Goal: Check status: Check status

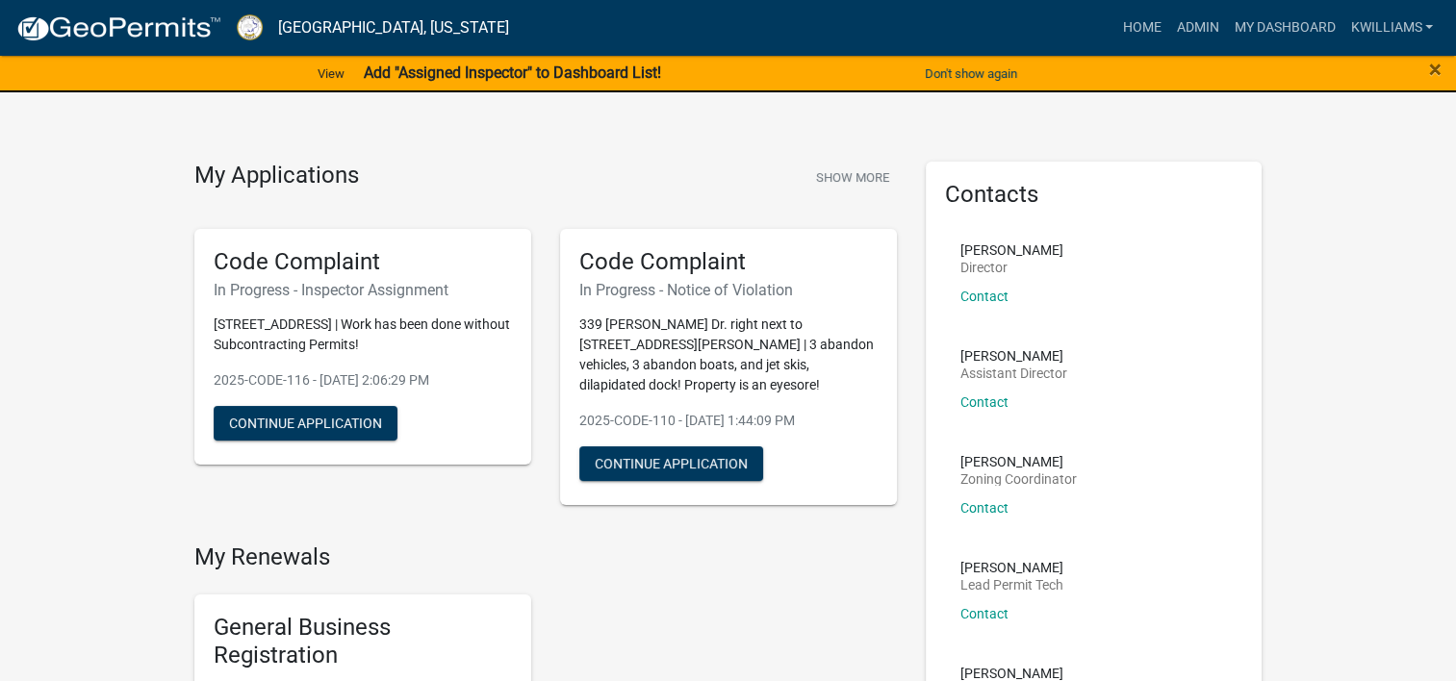
click at [1109, 42] on div "Home Admin My Dashboard kwilliams Admin Account Contractor Profile Logout" at bounding box center [983, 28] width 916 height 37
click at [1118, 20] on link "Home" at bounding box center [1142, 28] width 54 height 37
click at [1178, 22] on link "Admin" at bounding box center [1197, 28] width 58 height 37
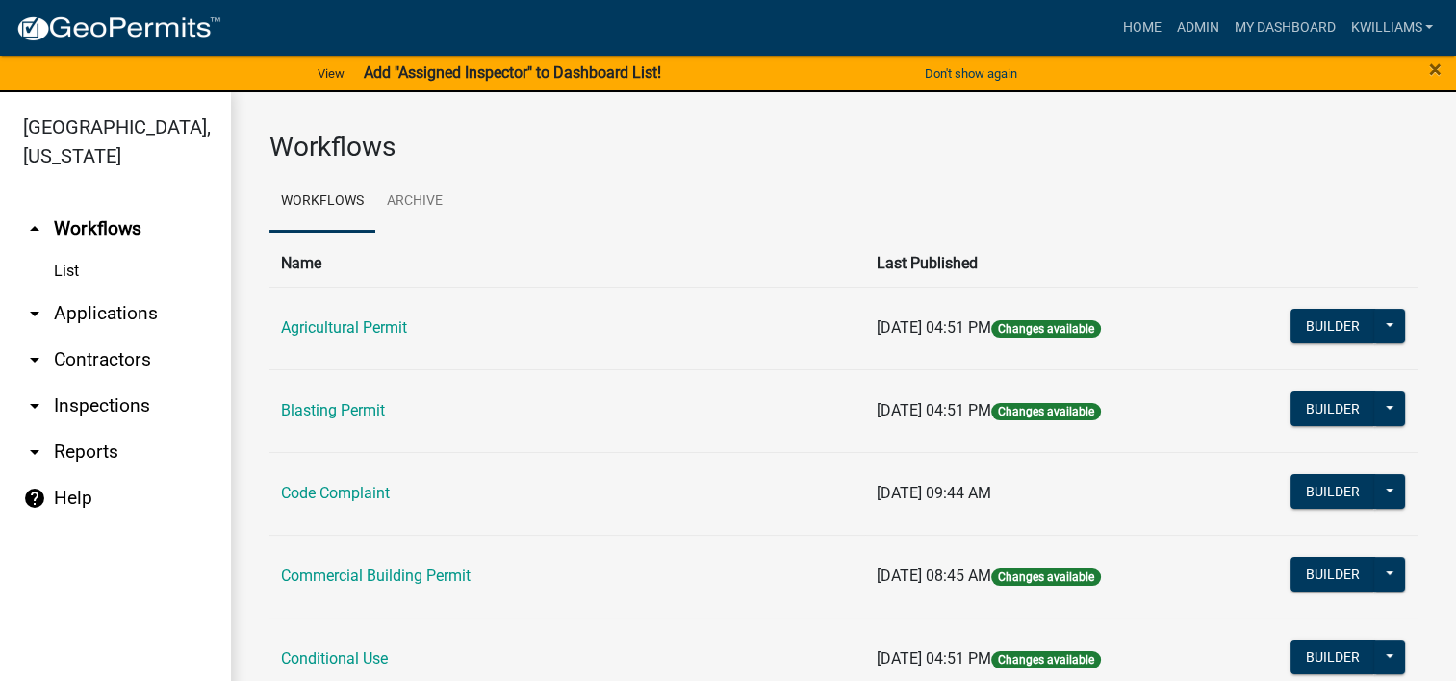
click at [154, 310] on link "arrow_drop_down Applications" at bounding box center [115, 314] width 231 height 46
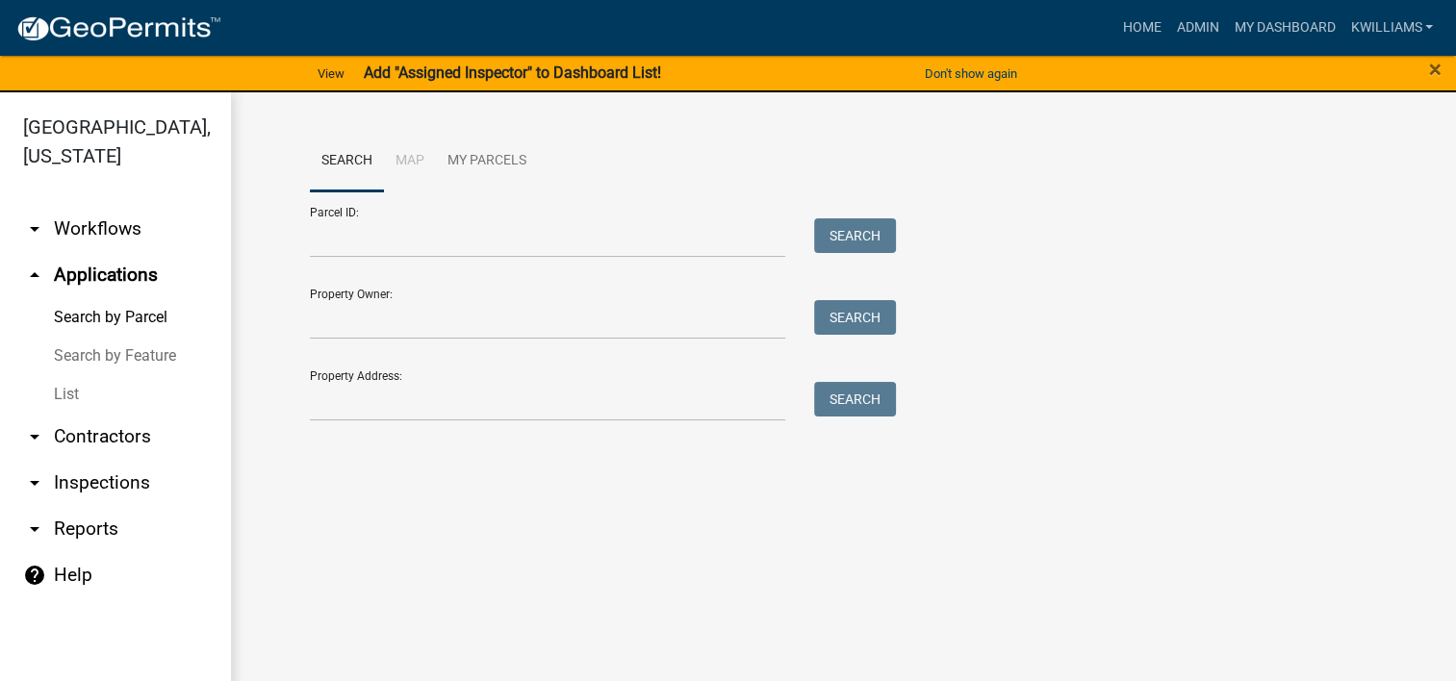
click at [340, 355] on div "Property Address: Search" at bounding box center [598, 388] width 577 height 66
click at [72, 398] on link "List" at bounding box center [115, 394] width 231 height 38
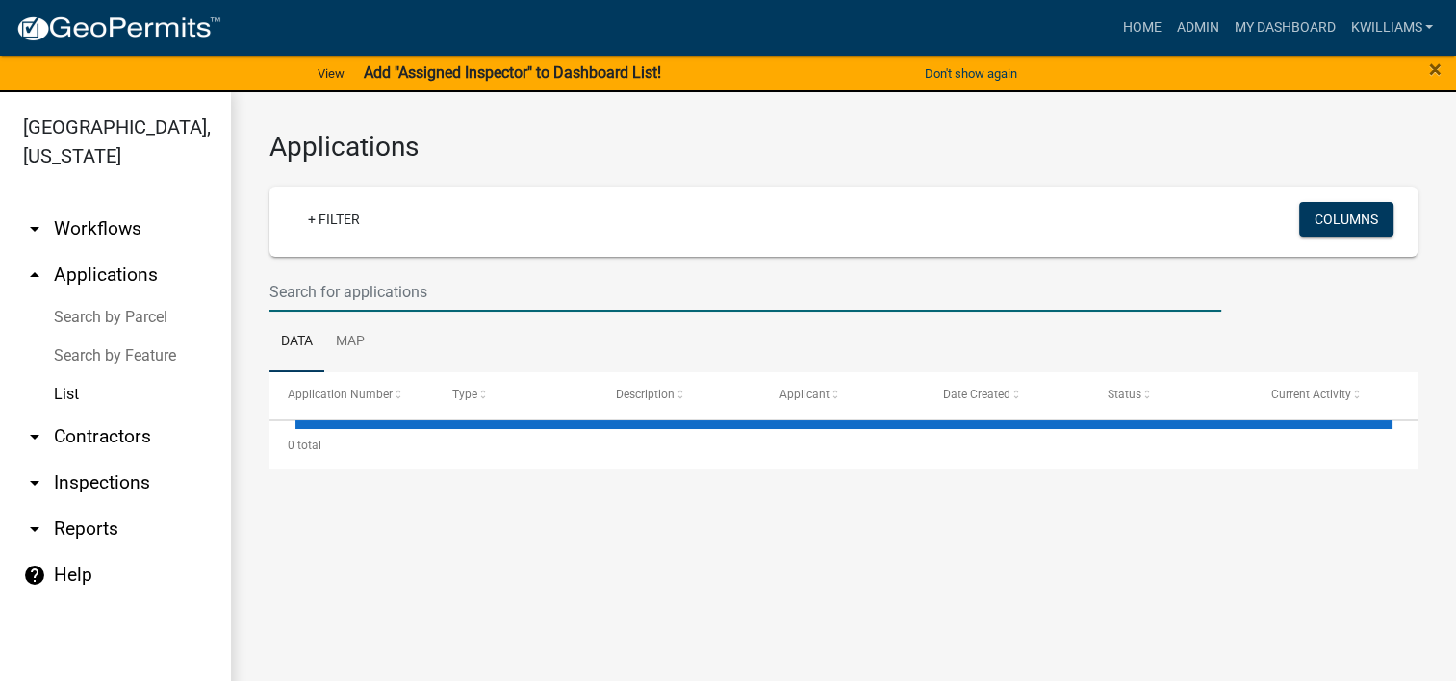
click at [316, 283] on input "text" at bounding box center [745, 291] width 952 height 39
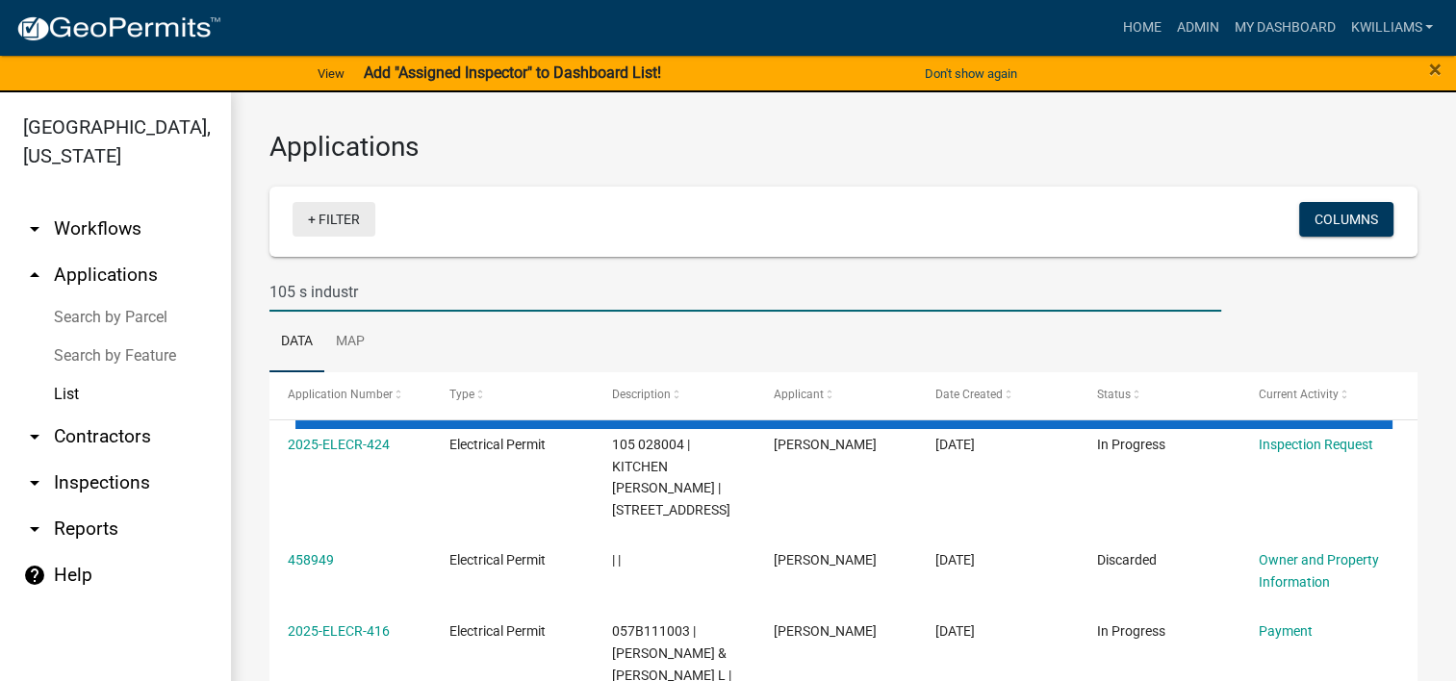
type input "105 s industr"
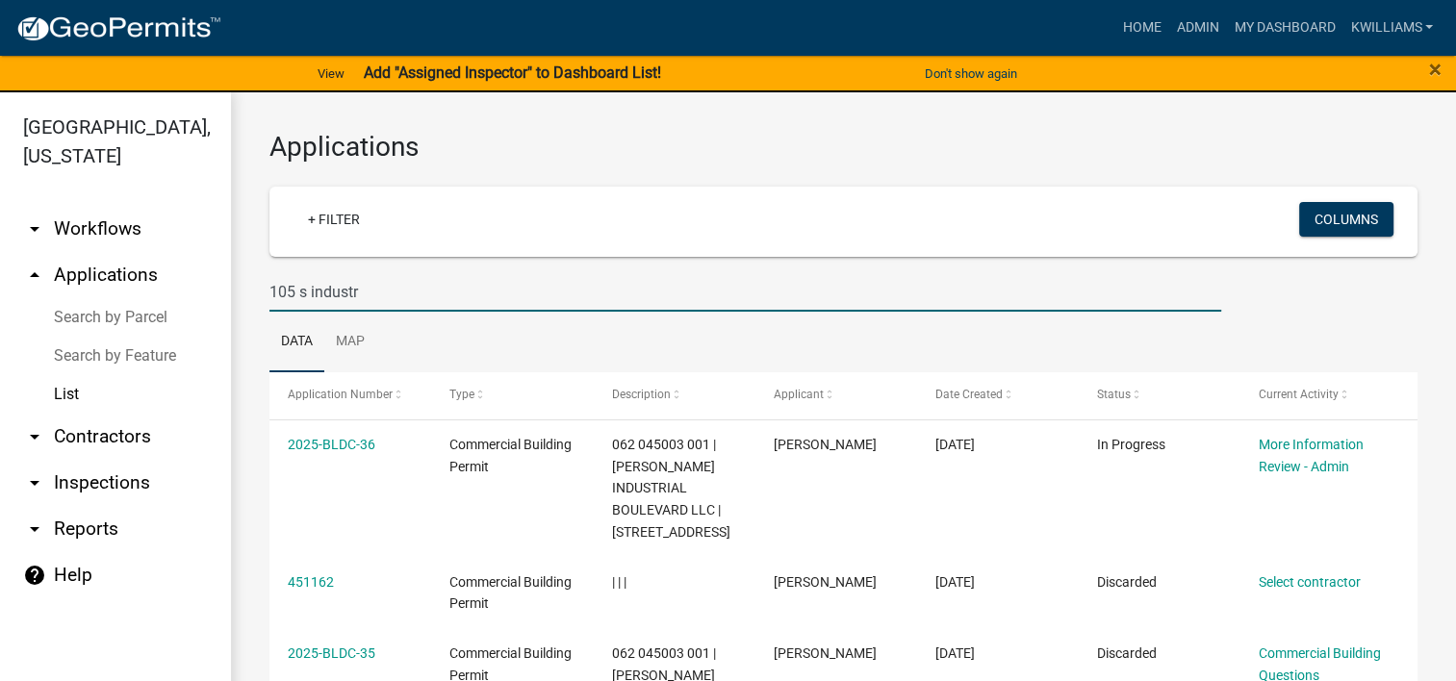
drag, startPoint x: 1458, startPoint y: 315, endPoint x: 972, endPoint y: 192, distance: 501.4
click at [972, 192] on div "+ Filter Columns" at bounding box center [843, 222] width 1131 height 70
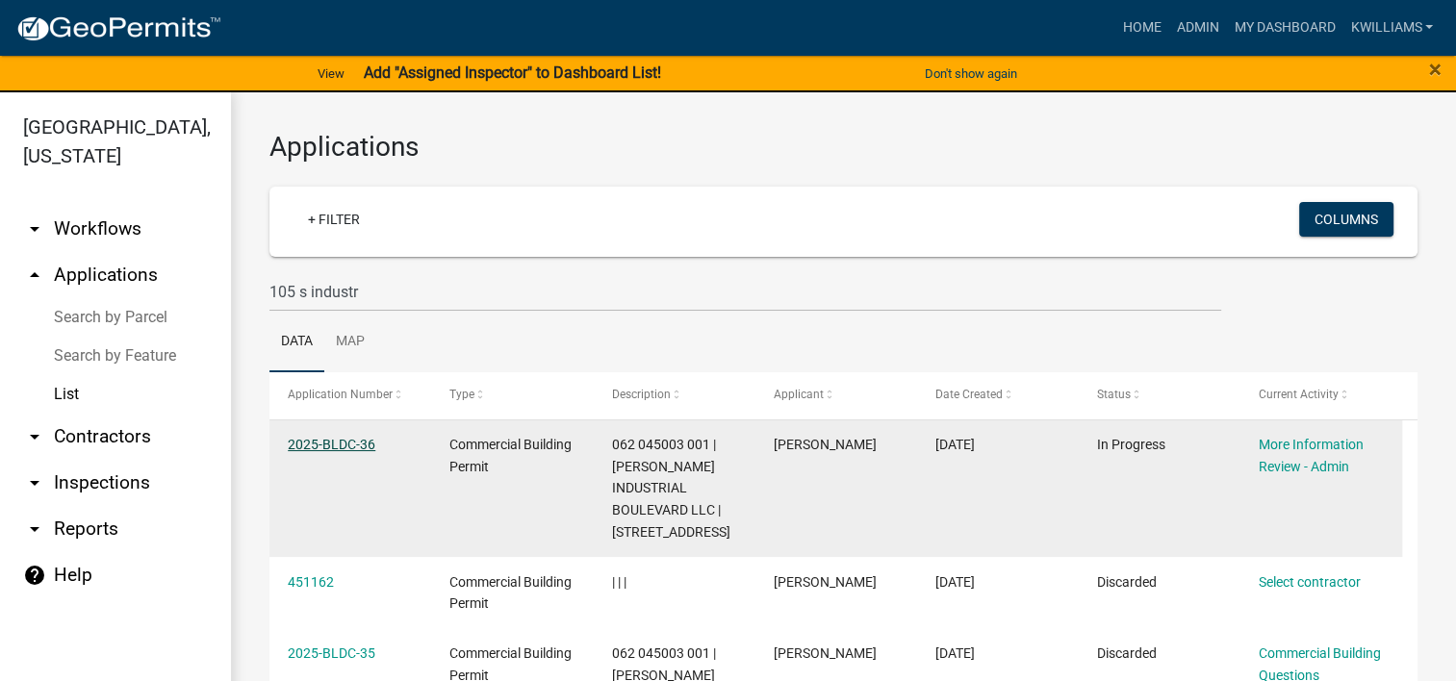
click at [332, 452] on link "2025-BLDC-36" at bounding box center [332, 444] width 88 height 15
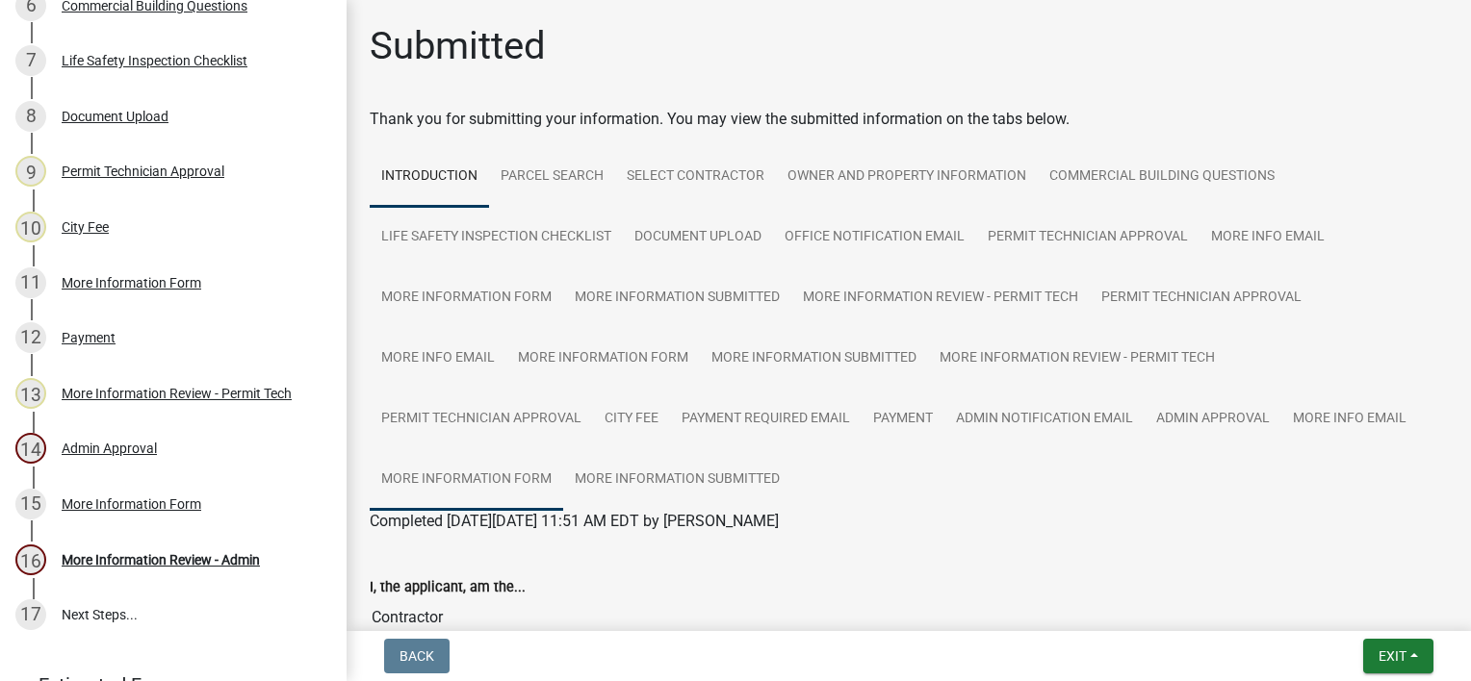
scroll to position [793, 0]
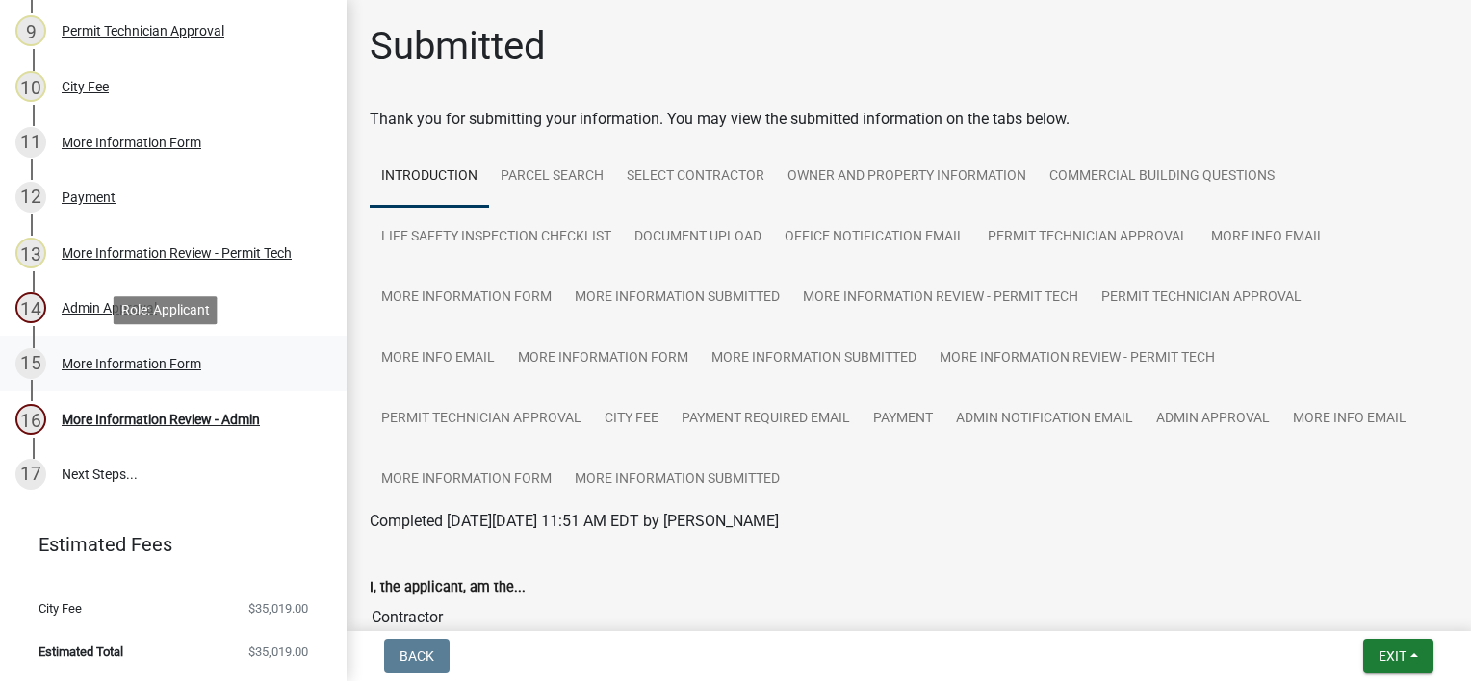
click at [83, 358] on div "More Information Form" at bounding box center [132, 363] width 140 height 13
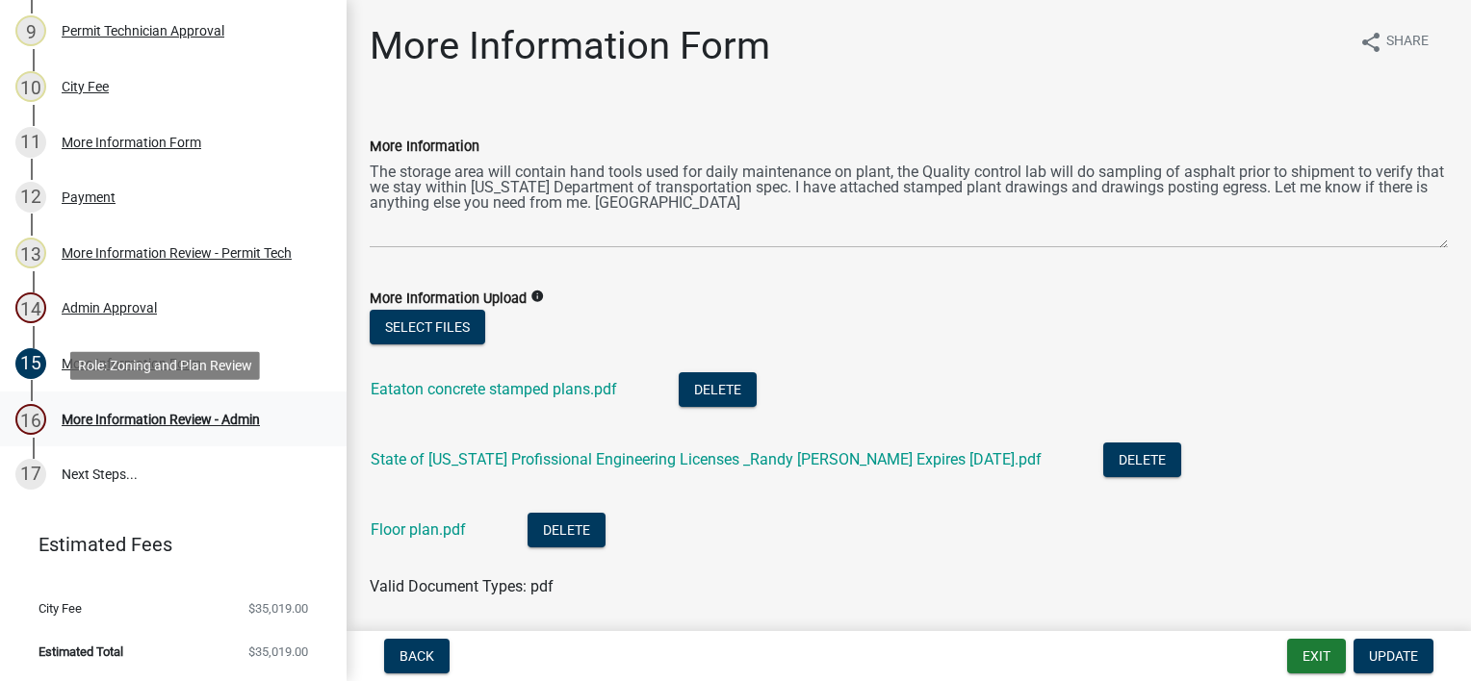
click at [103, 416] on div "More Information Review - Admin" at bounding box center [161, 419] width 198 height 13
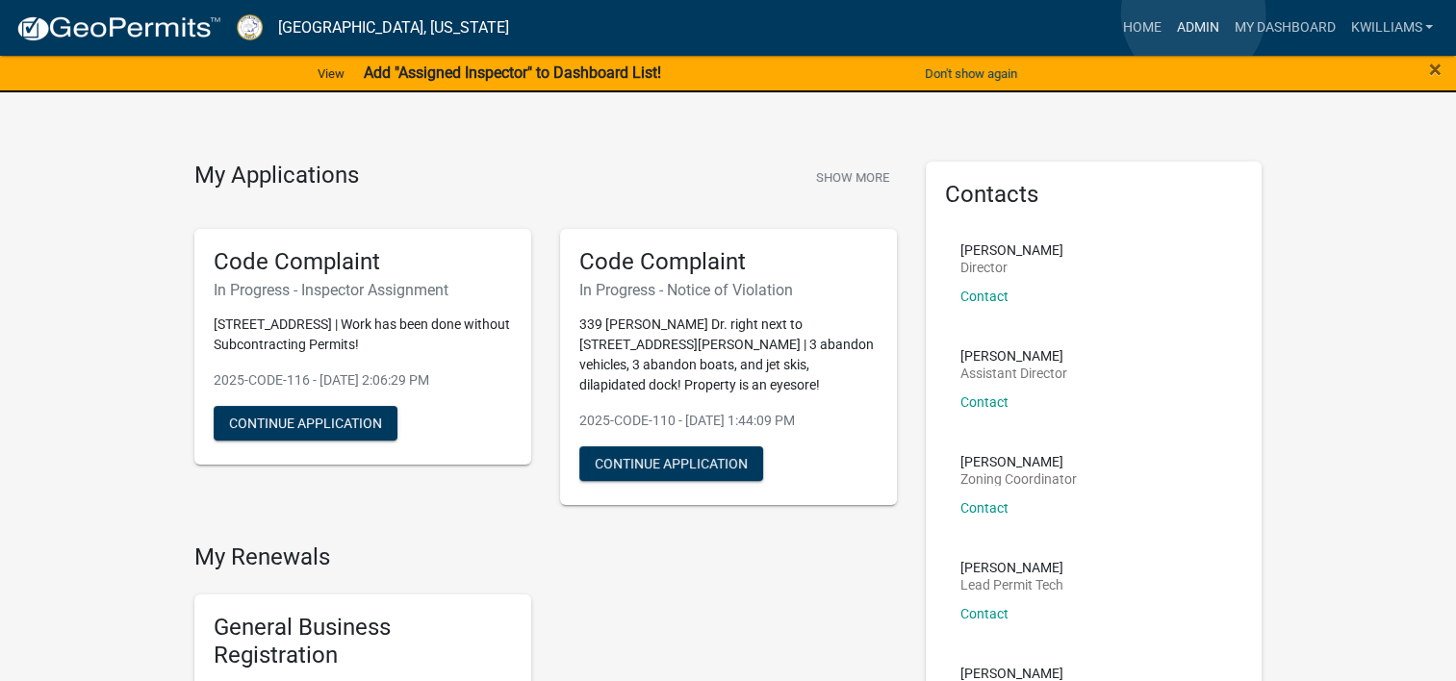
click at [1193, 13] on link "Admin" at bounding box center [1197, 28] width 58 height 37
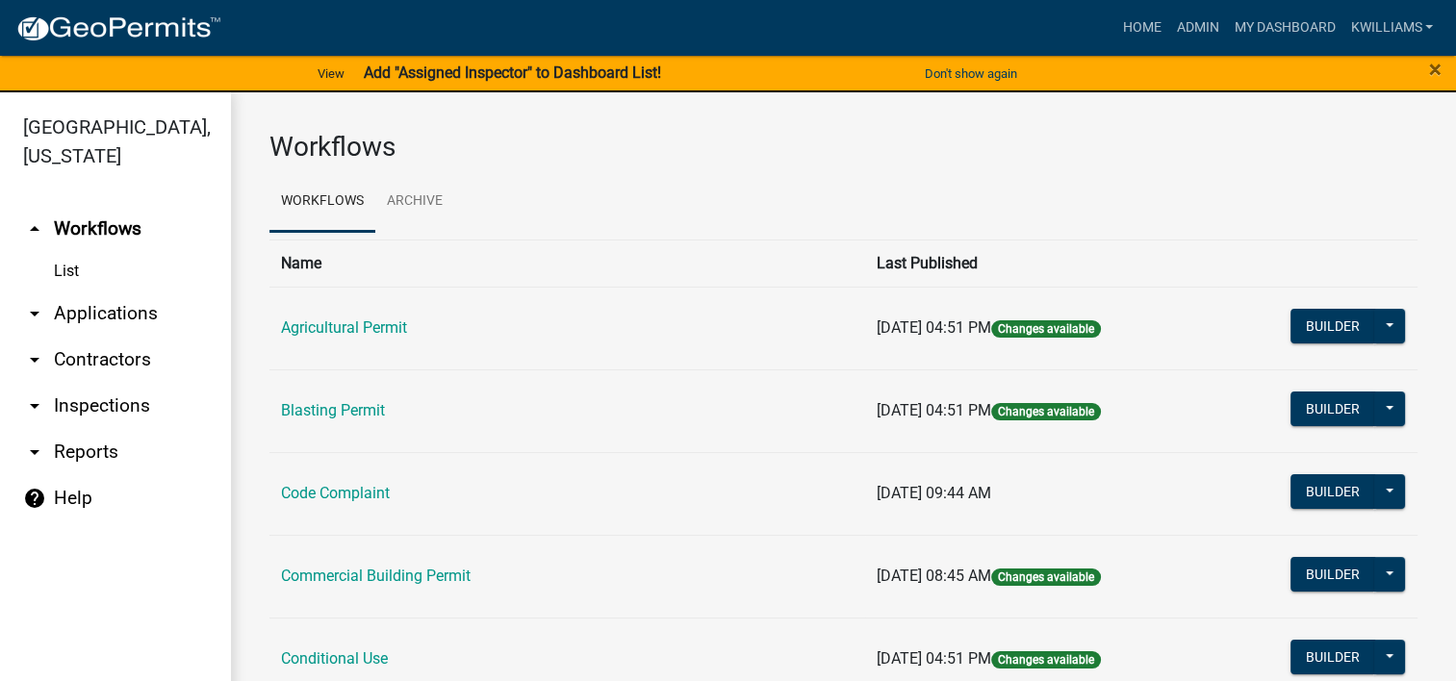
click at [107, 292] on link "arrow_drop_down Applications" at bounding box center [115, 314] width 231 height 46
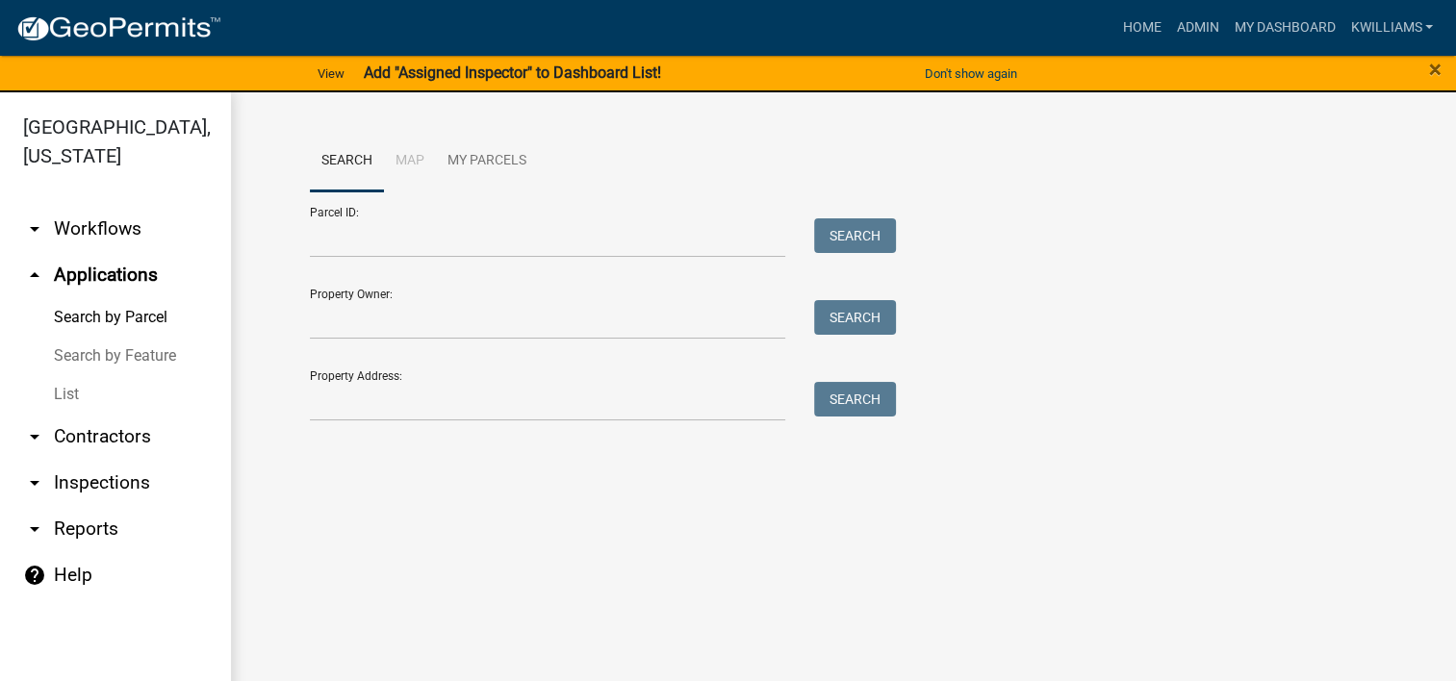
click at [73, 408] on link "List" at bounding box center [115, 394] width 231 height 38
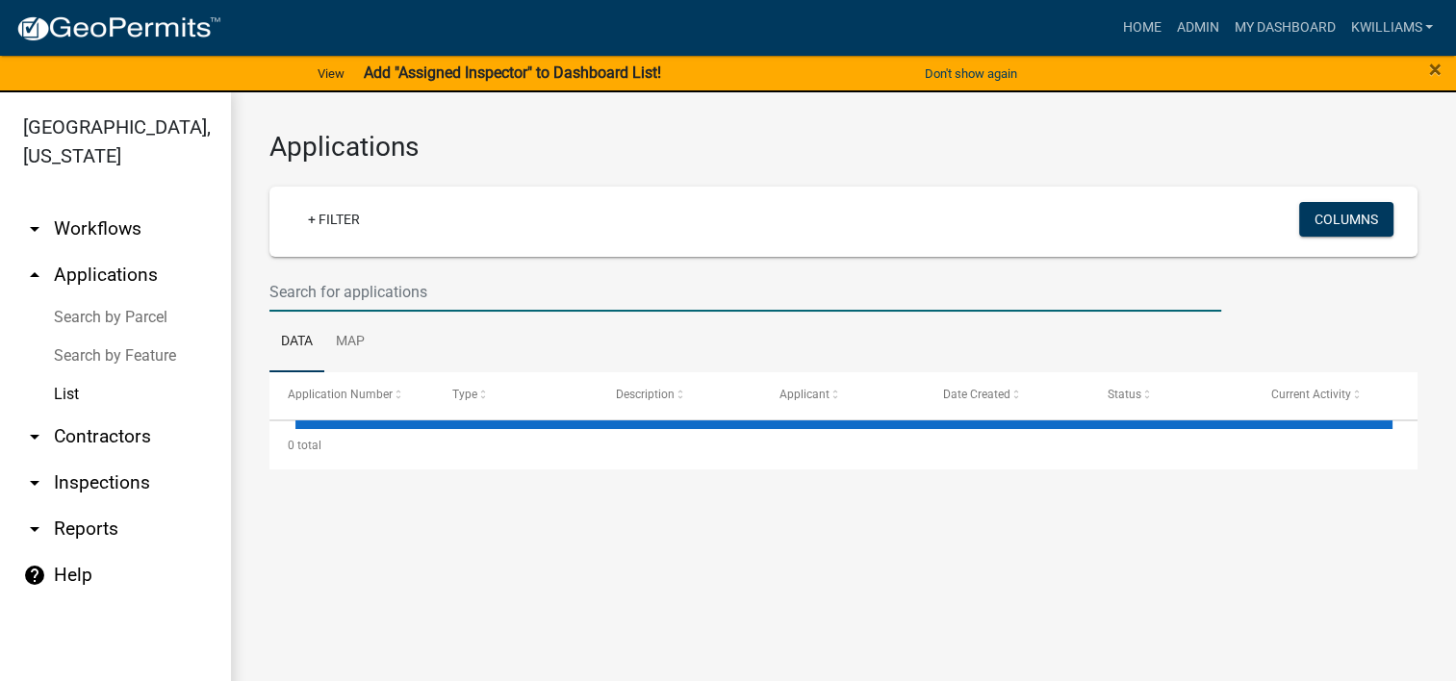
click at [285, 281] on input "text" at bounding box center [745, 291] width 952 height 39
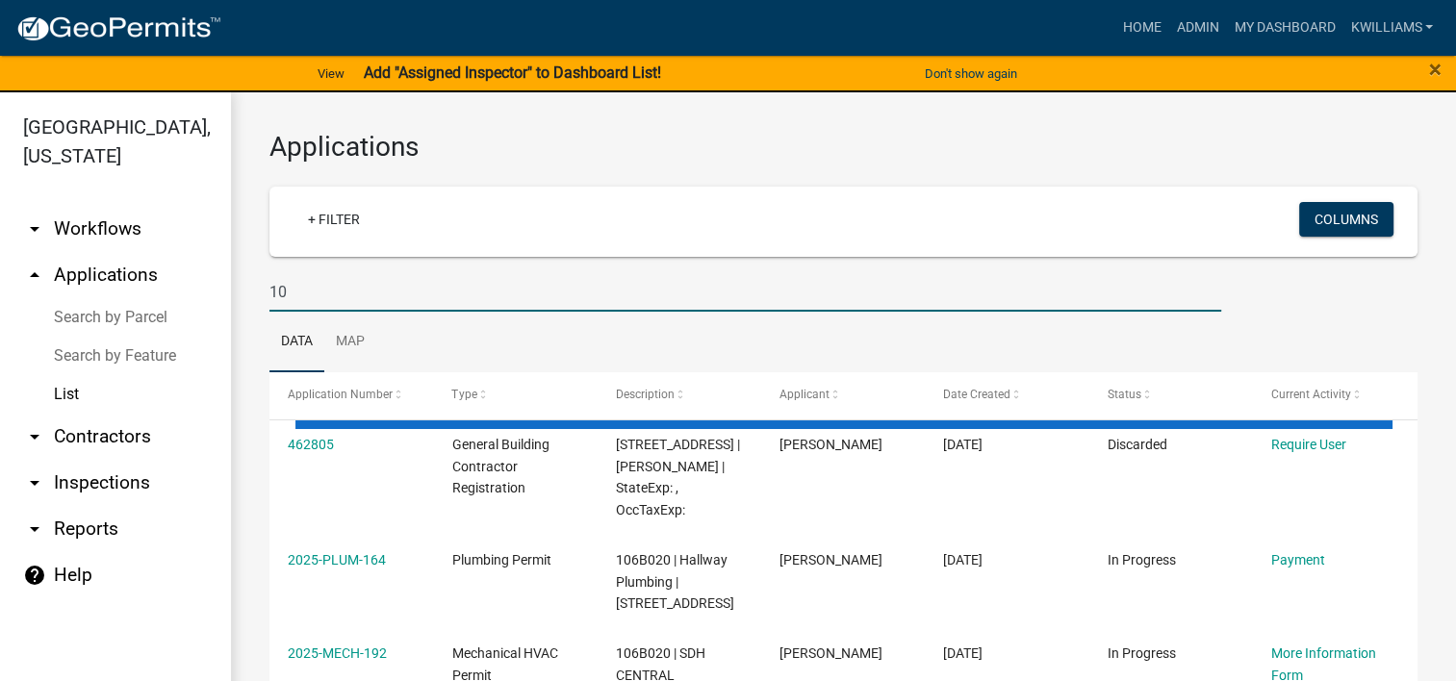
type input "1"
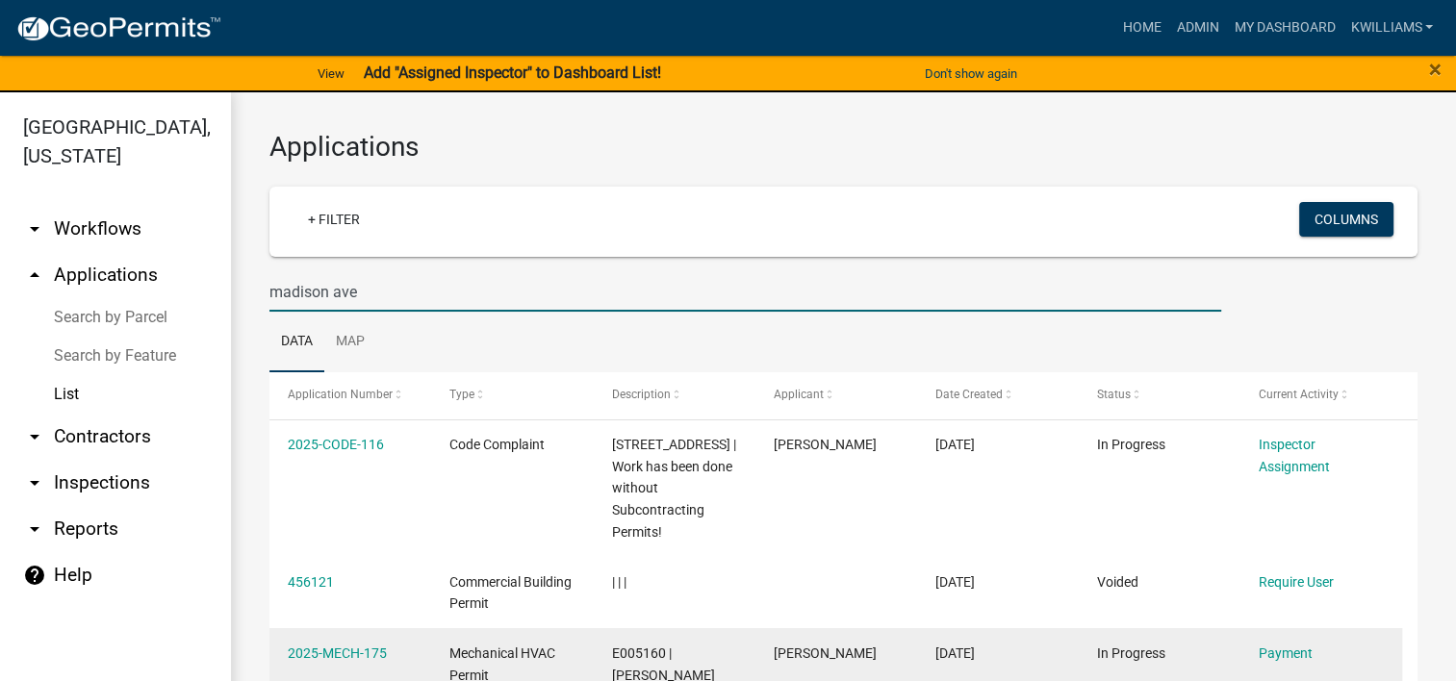
type input "madison ave"
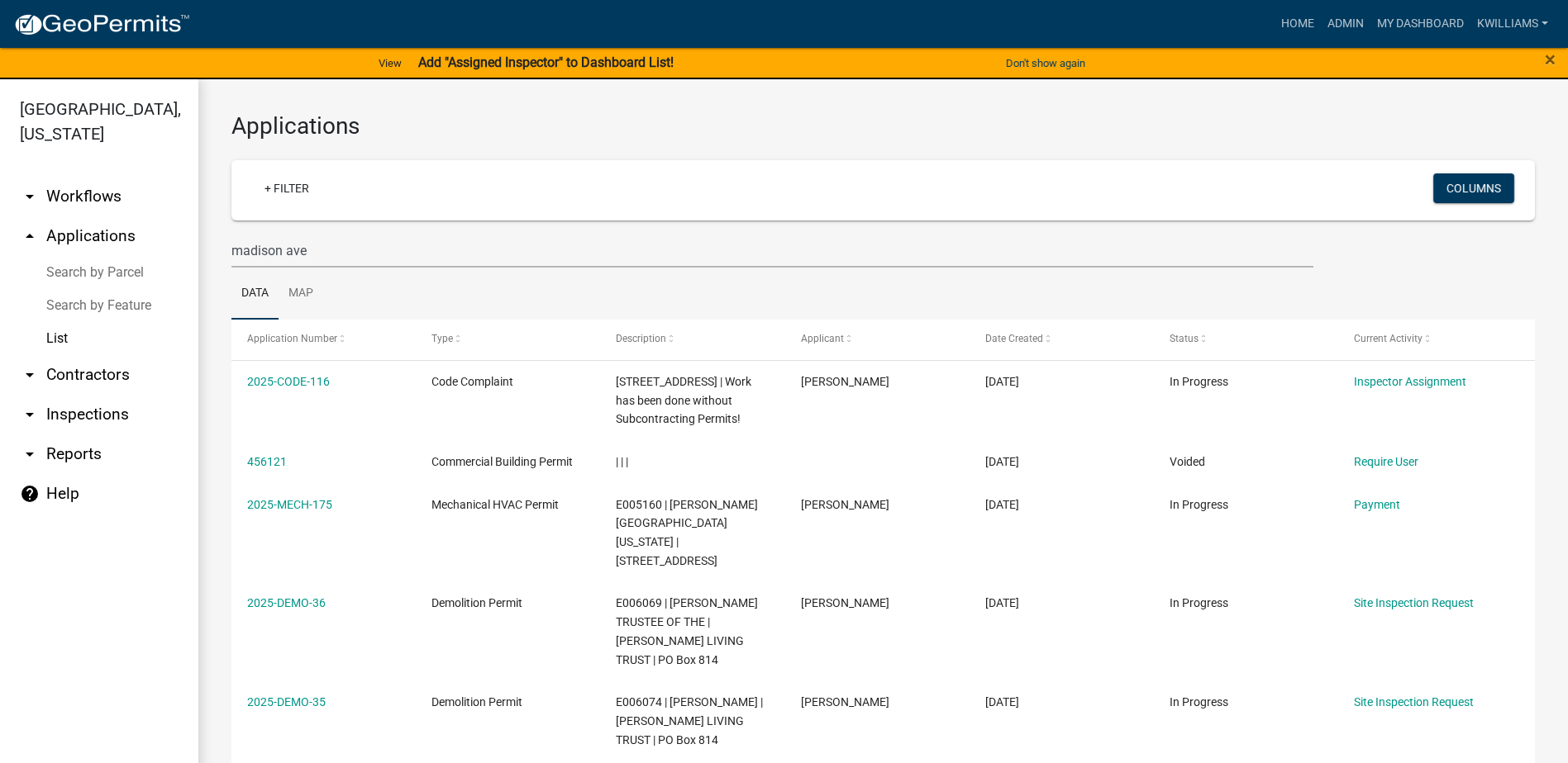
click at [92, 420] on link "arrow_drop_down Inspections" at bounding box center [99, 415] width 198 height 39
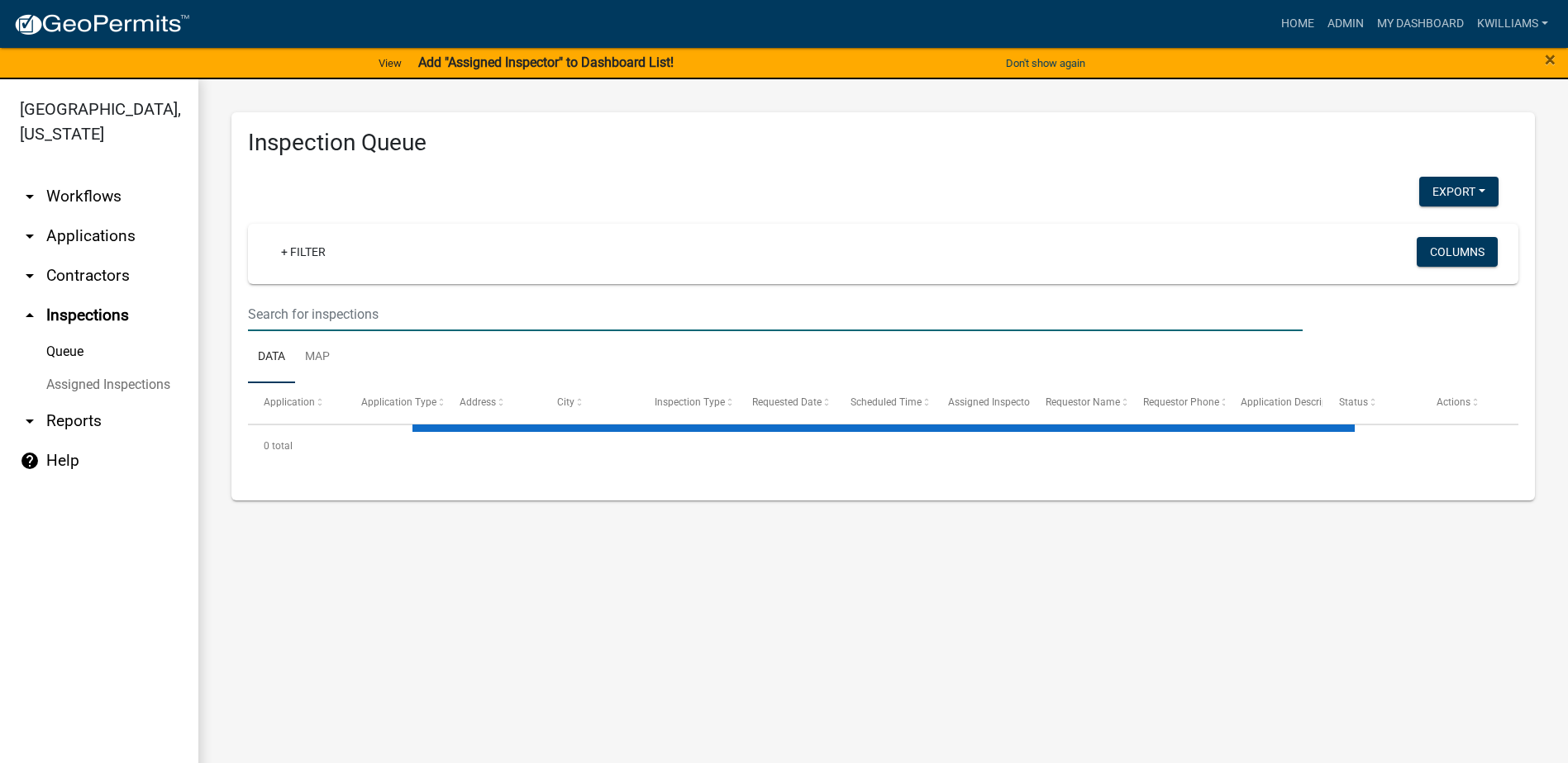
click at [317, 321] on input "text" at bounding box center [775, 313] width 1054 height 33
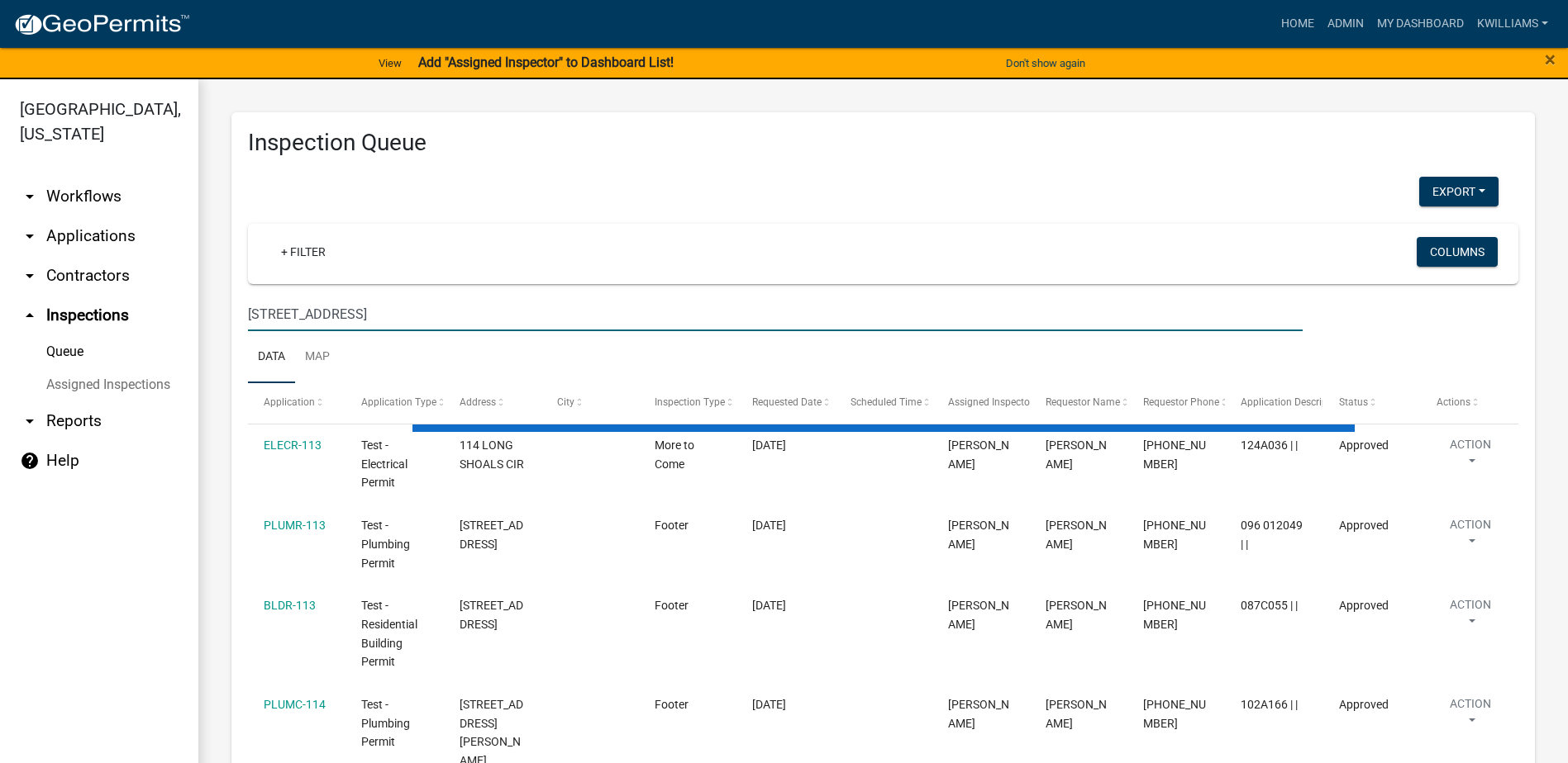
type input "[STREET_ADDRESS]"
click at [353, 318] on input "[STREET_ADDRESS]" at bounding box center [775, 313] width 1054 height 33
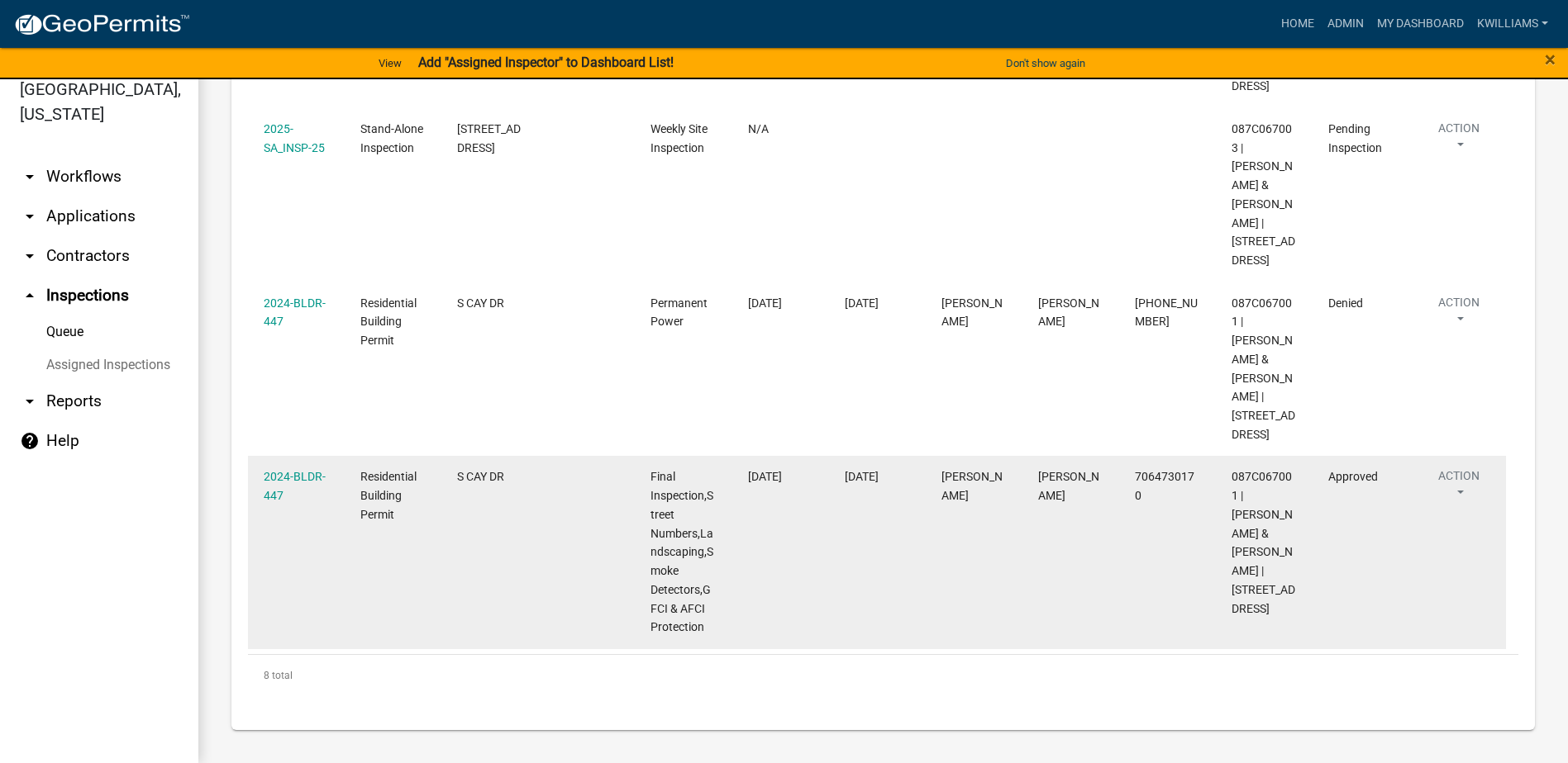
scroll to position [828, 0]
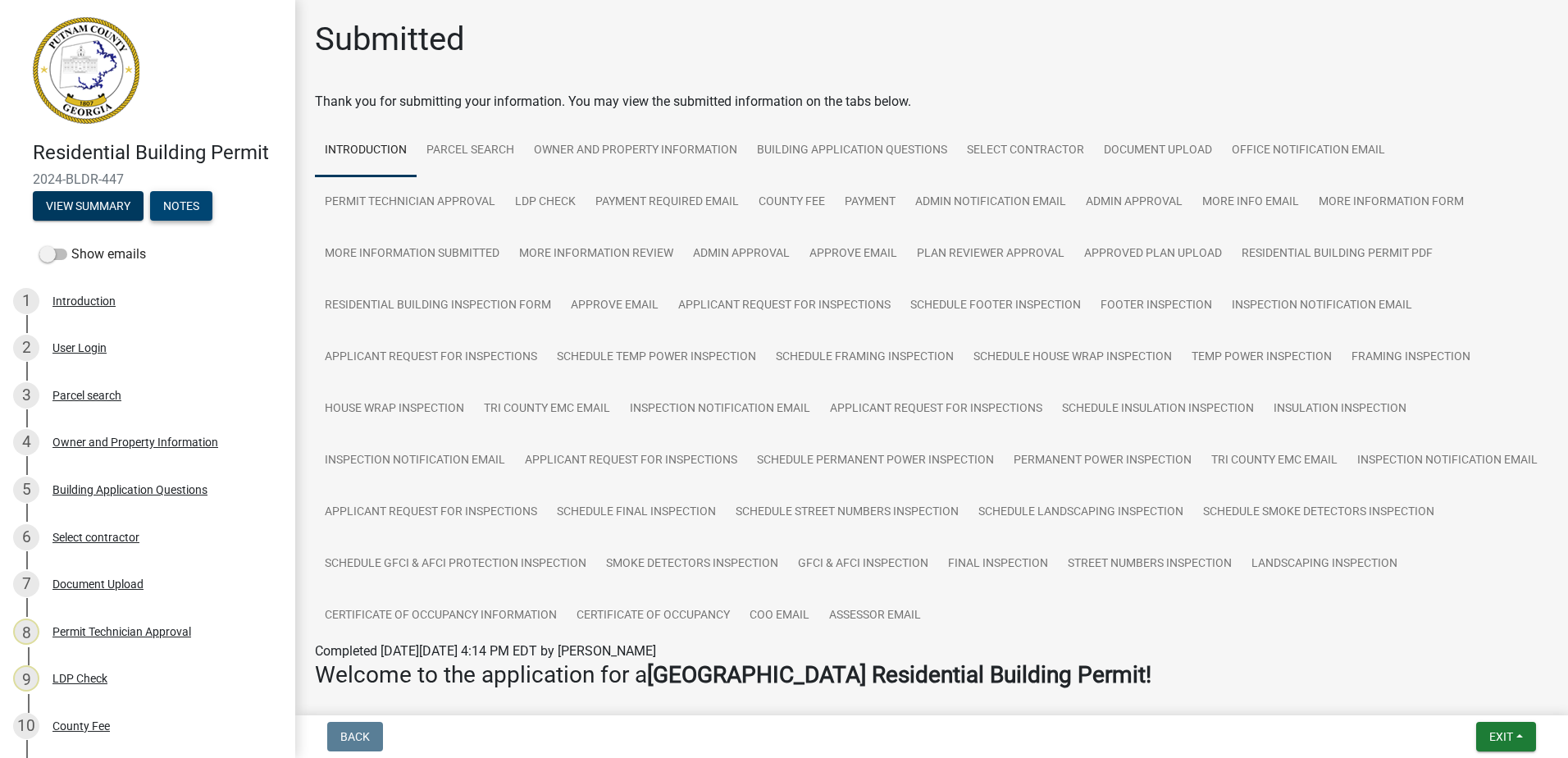
click at [175, 203] on button "Notes" at bounding box center [181, 205] width 62 height 30
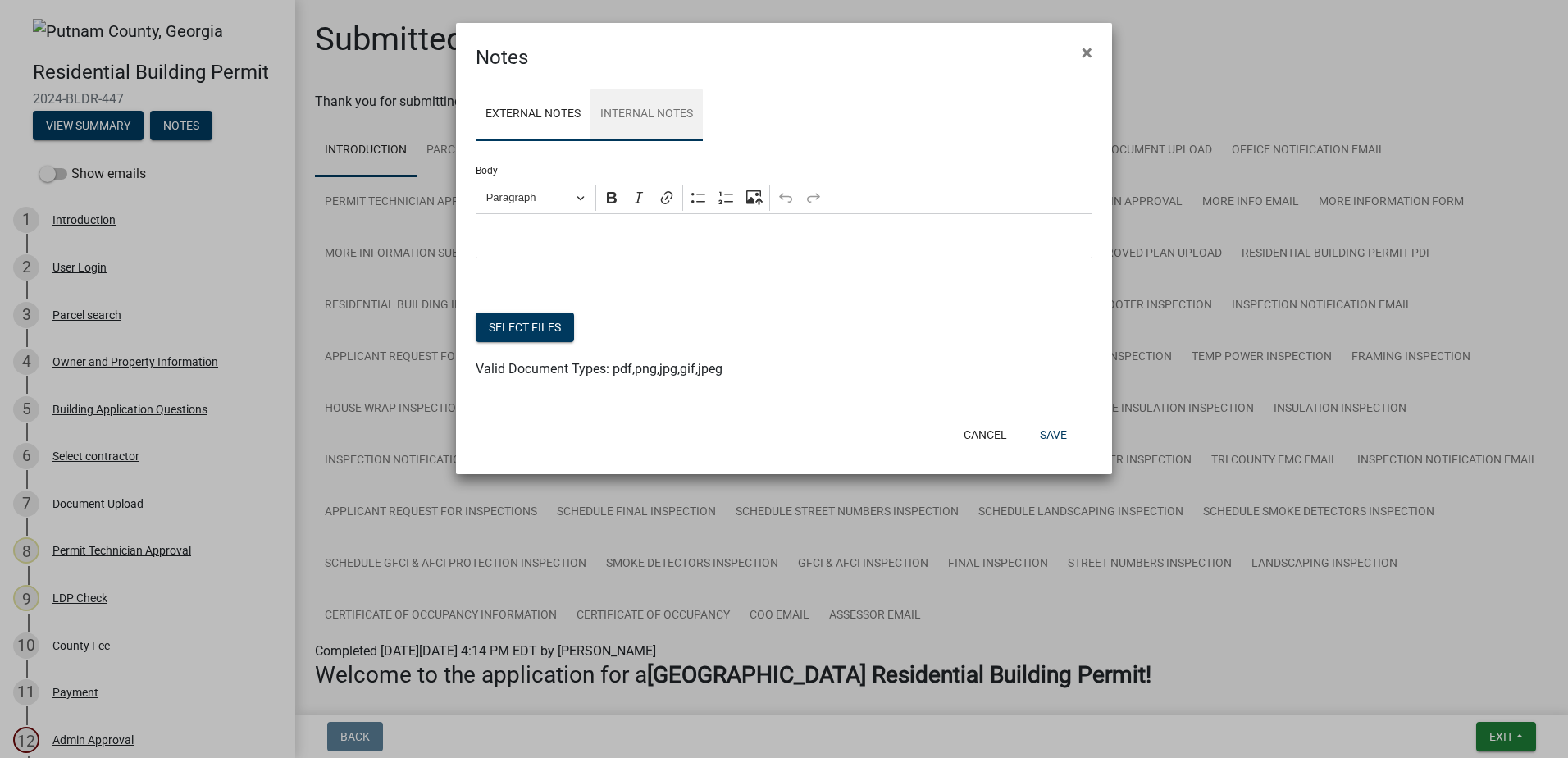
click at [644, 111] on link "Internal Notes" at bounding box center [647, 115] width 112 height 53
click at [1089, 63] on button "×" at bounding box center [1087, 53] width 37 height 46
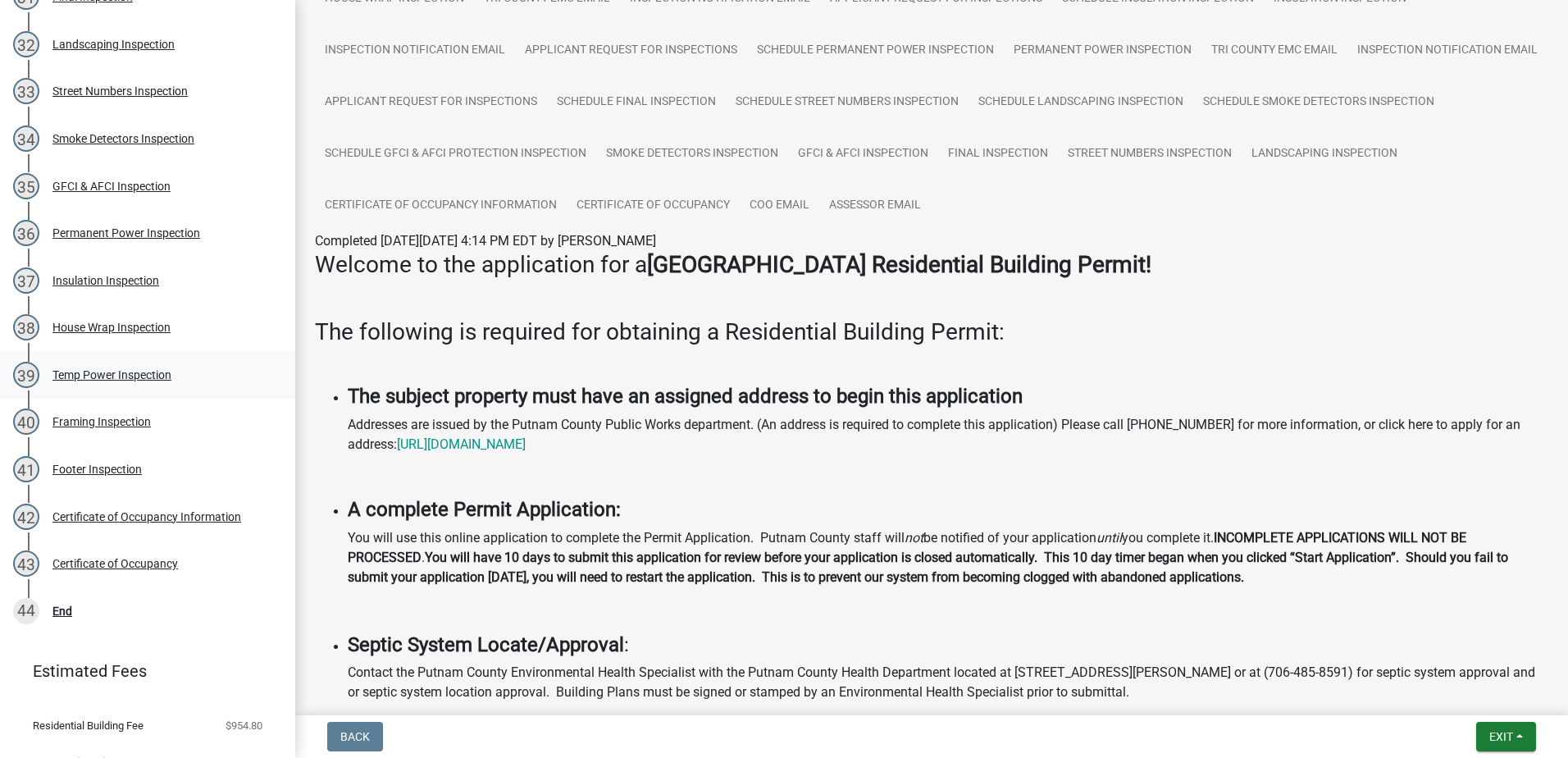
scroll to position [1671, 0]
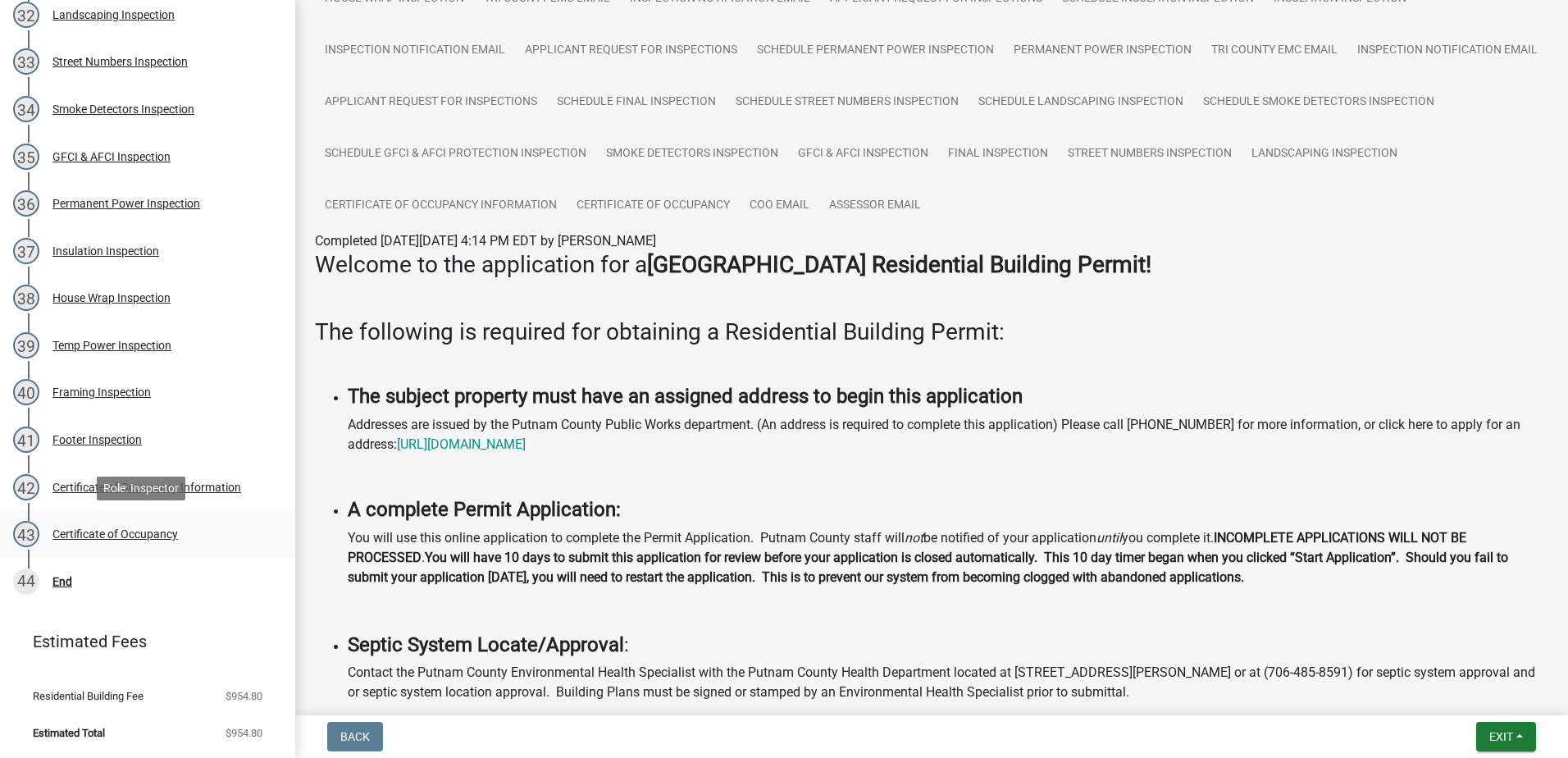
click at [88, 534] on div "Certificate of Occupancy" at bounding box center [115, 534] width 125 height 11
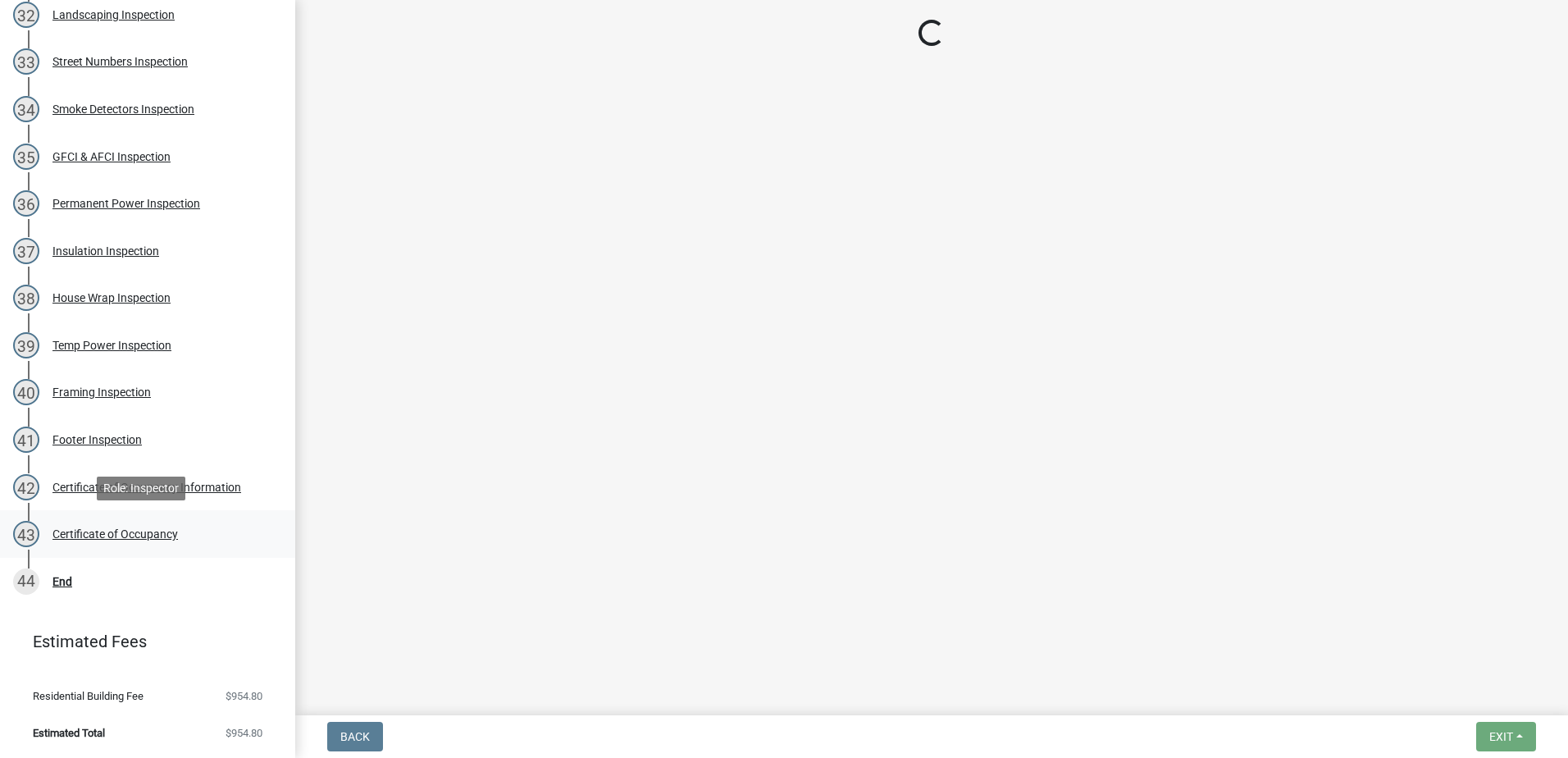
scroll to position [0, 0]
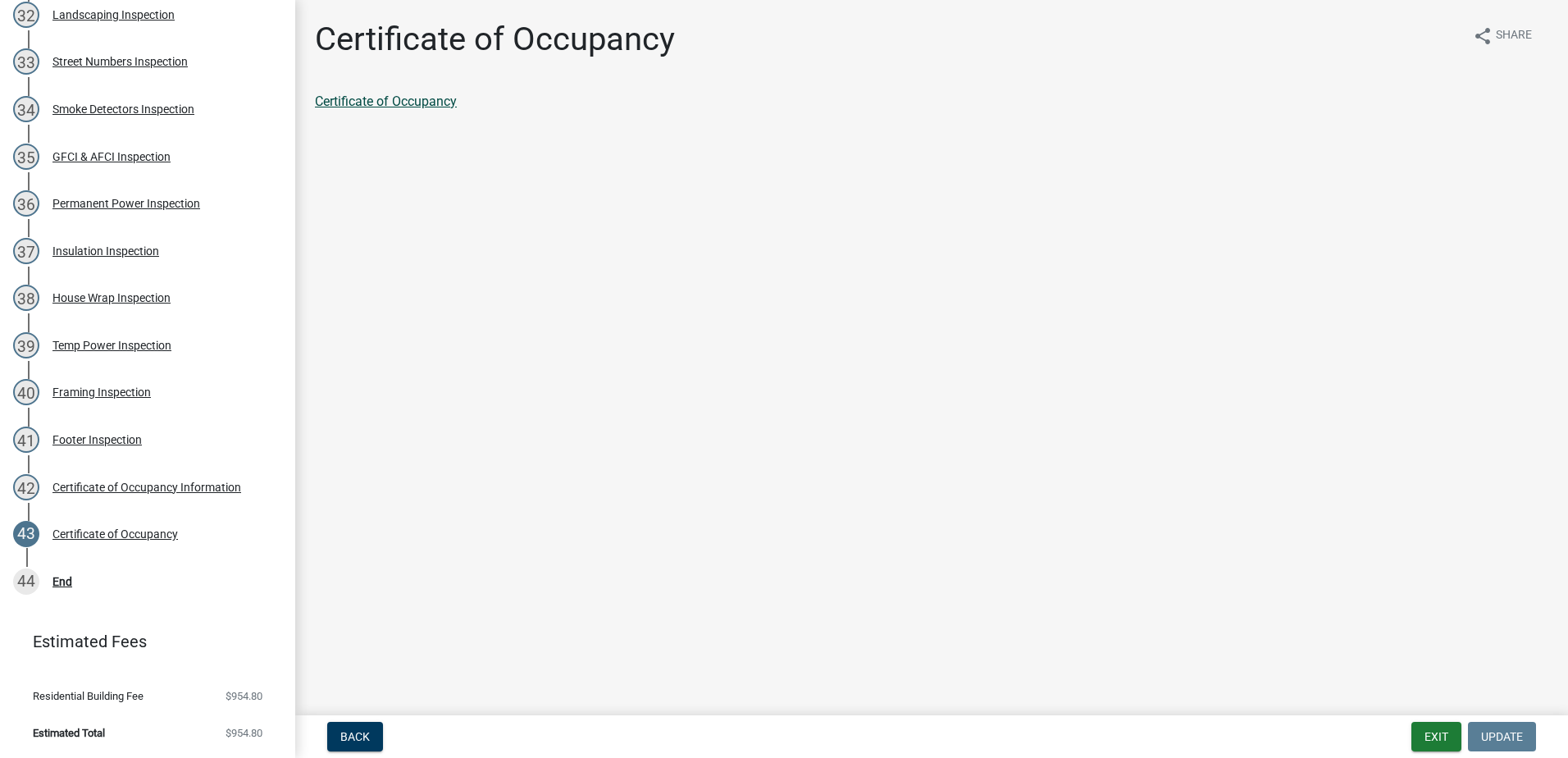
click at [366, 99] on link "Certificate of Occupancy" at bounding box center [386, 101] width 142 height 15
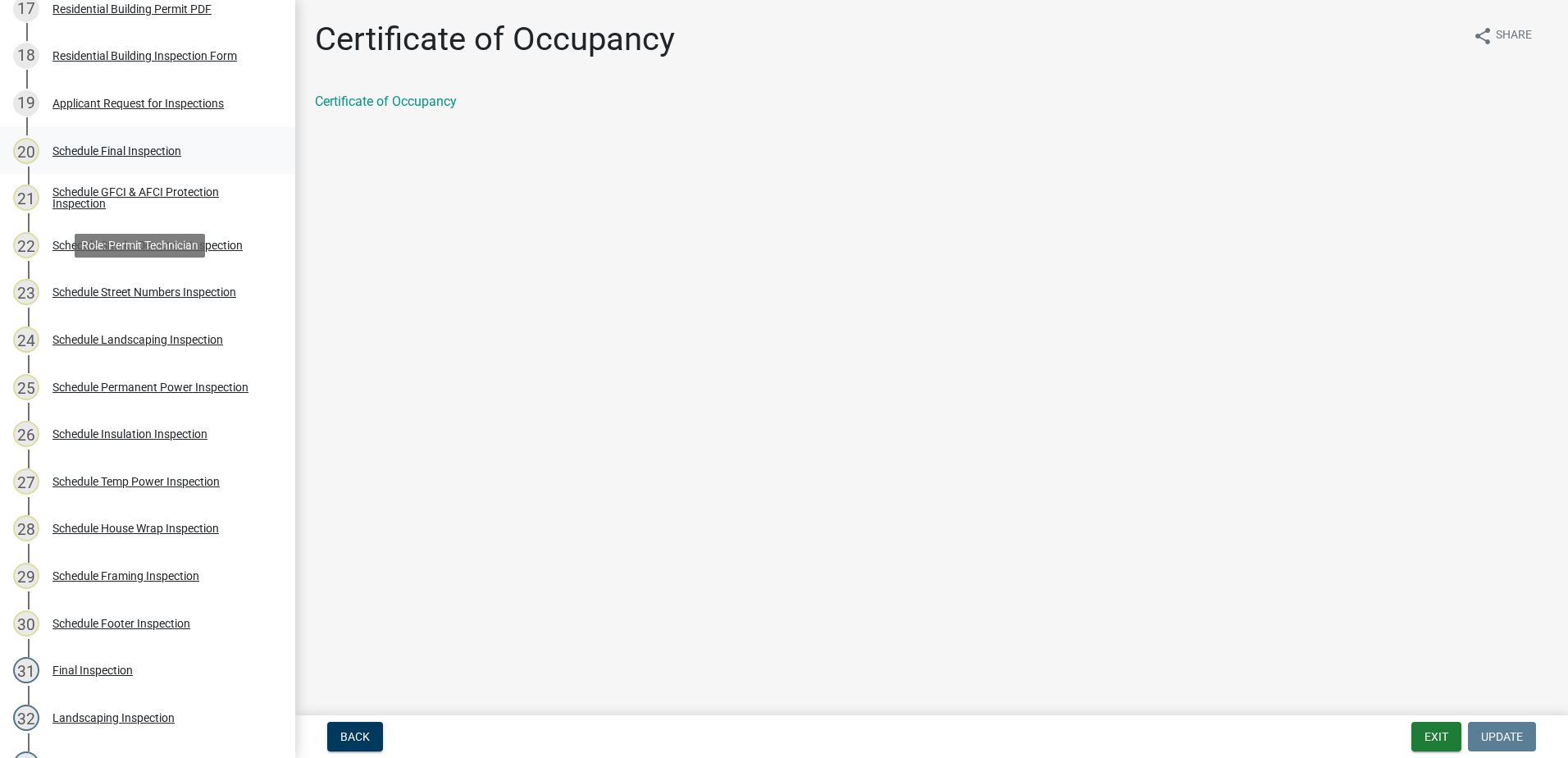
scroll to position [1067, 0]
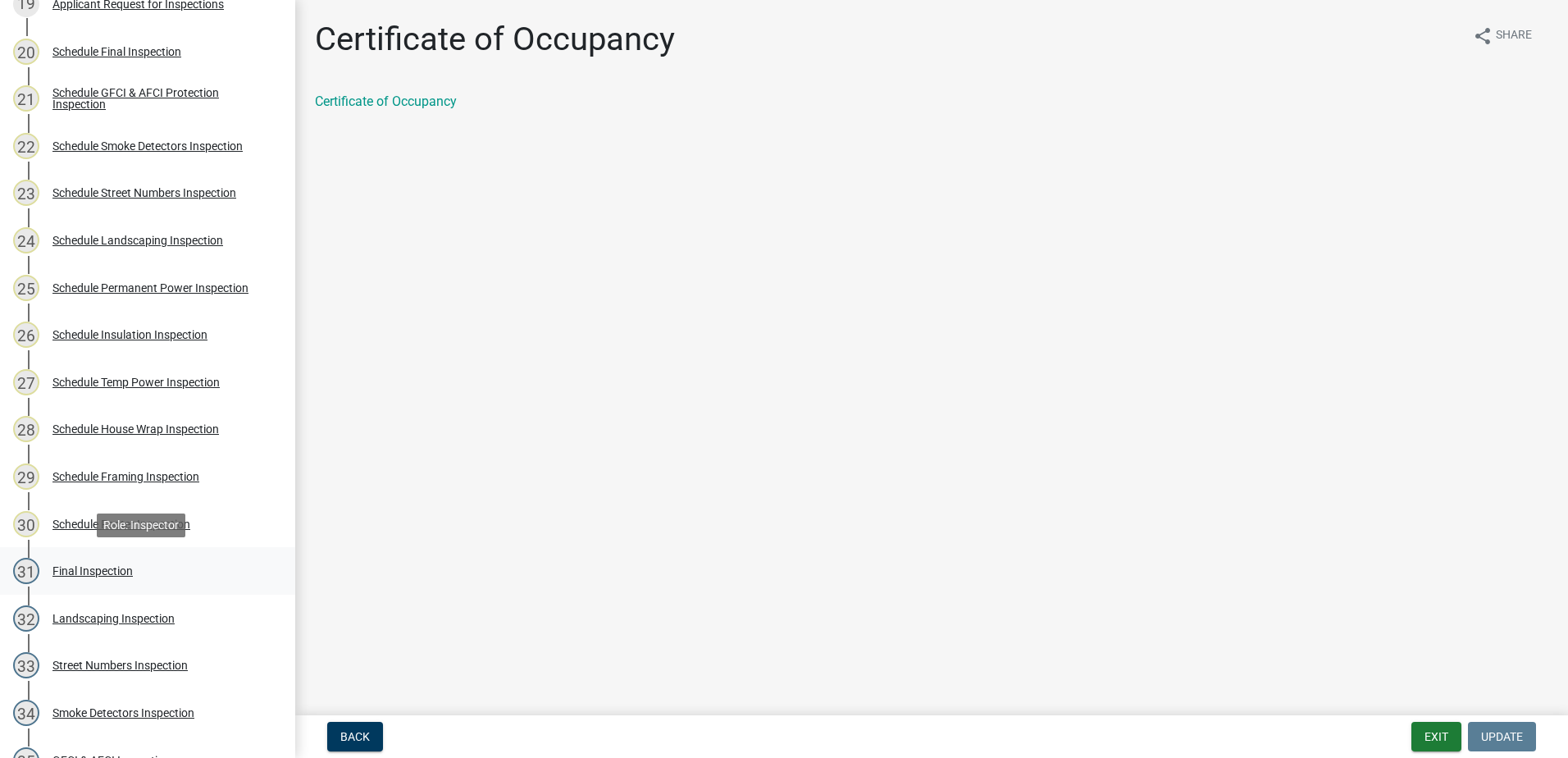
click at [89, 573] on div "Final Inspection" at bounding box center [93, 570] width 80 height 11
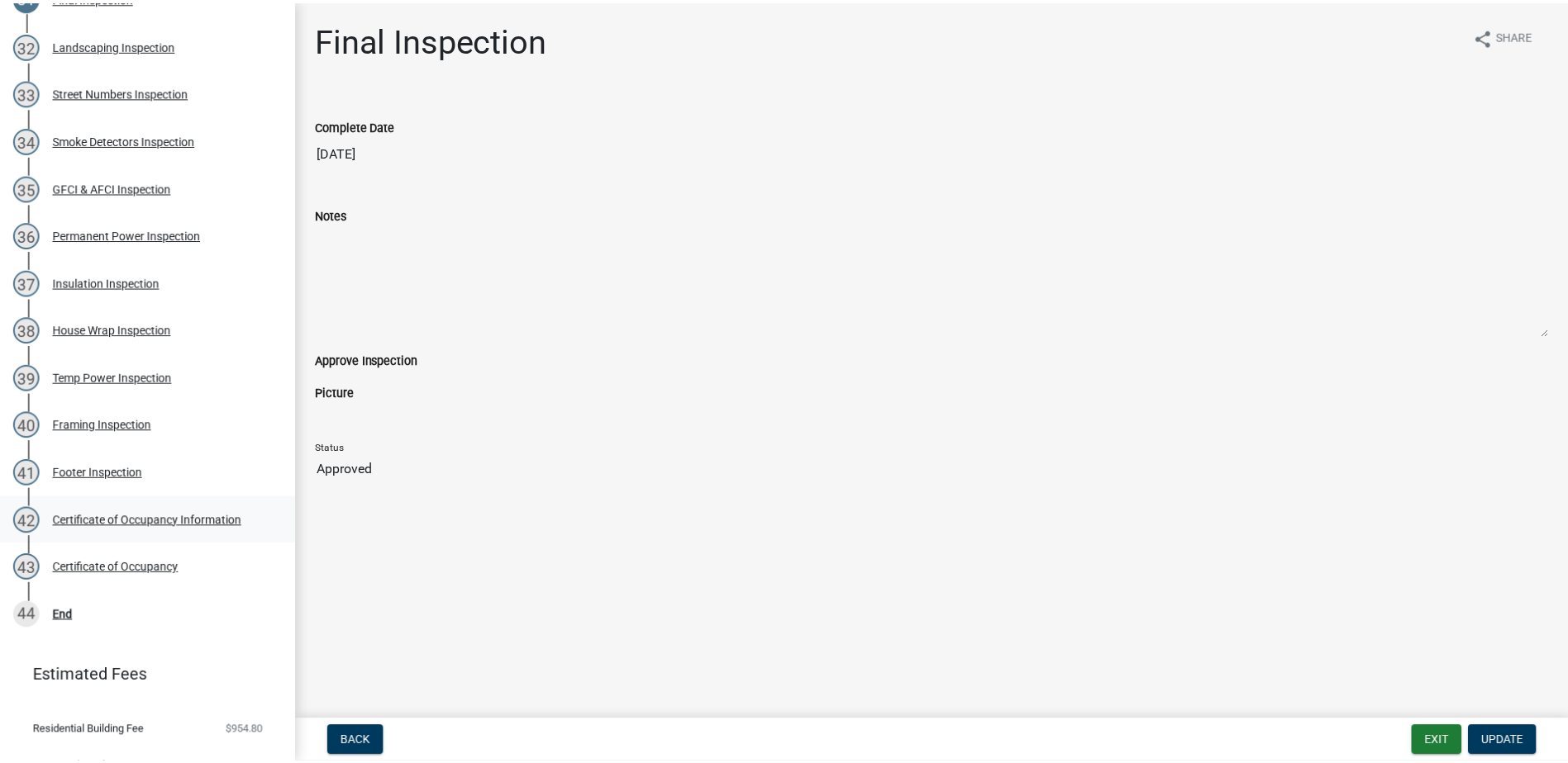
scroll to position [1599, 0]
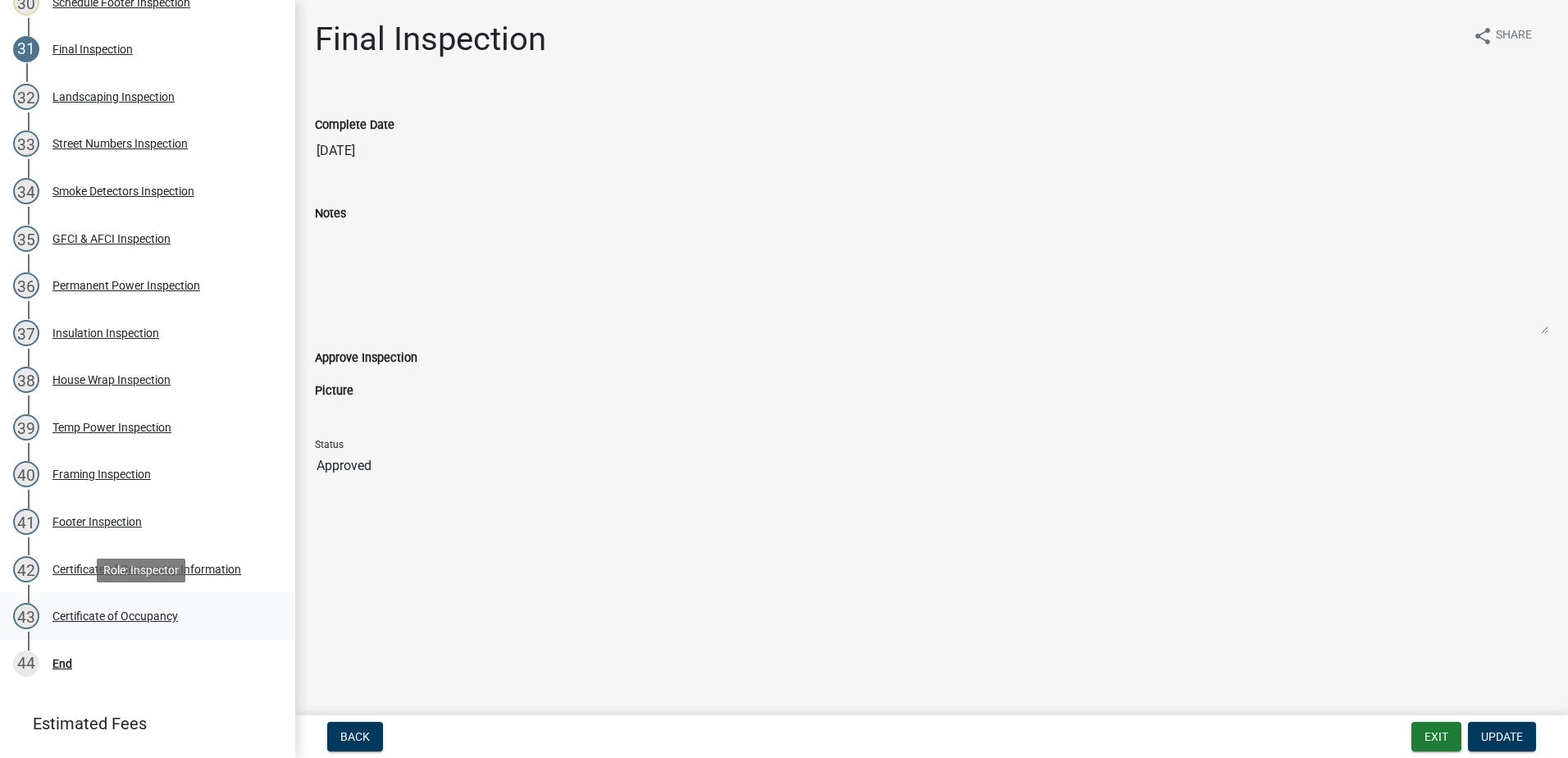
click at [92, 580] on div "Certificate of Occupancy" at bounding box center [115, 616] width 125 height 11
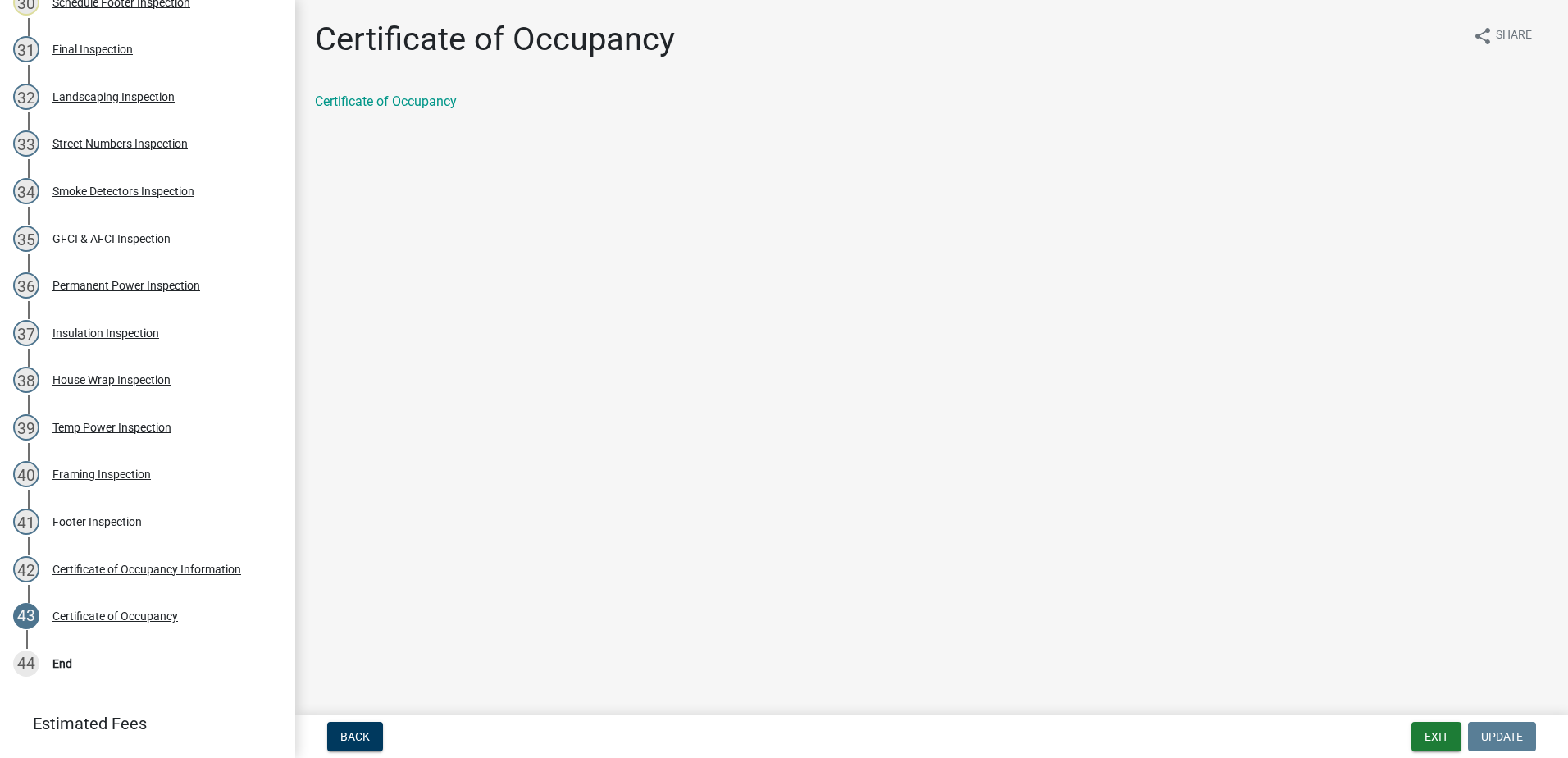
click at [398, 119] on div "Certificate of Occupancy share Share Certificate of Occupancy" at bounding box center [931, 72] width 1258 height 107
click at [401, 101] on link "Certificate of Occupancy" at bounding box center [386, 101] width 142 height 15
click at [1240, 580] on button "Exit" at bounding box center [1436, 737] width 50 height 30
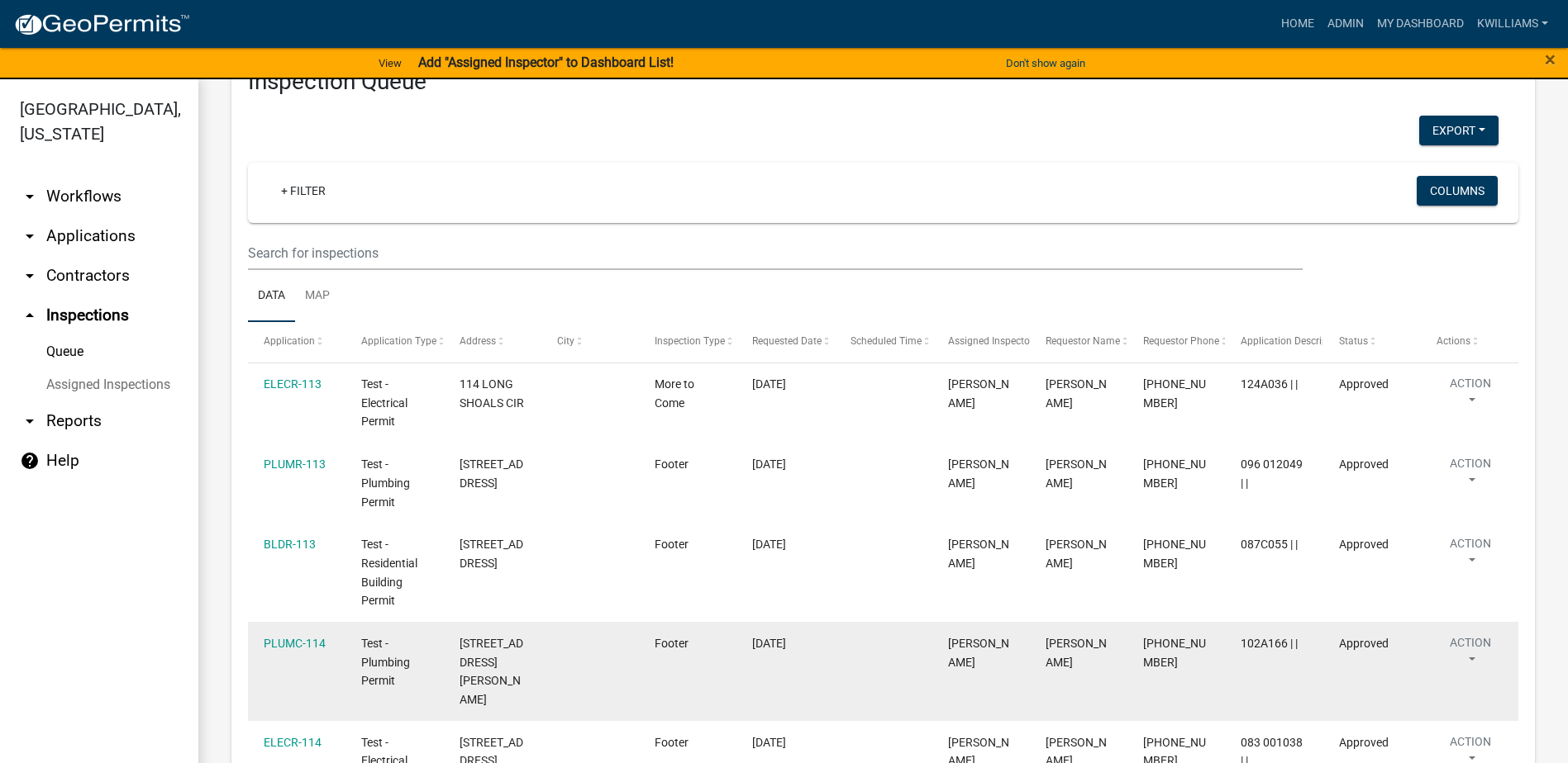
scroll to position [248, 0]
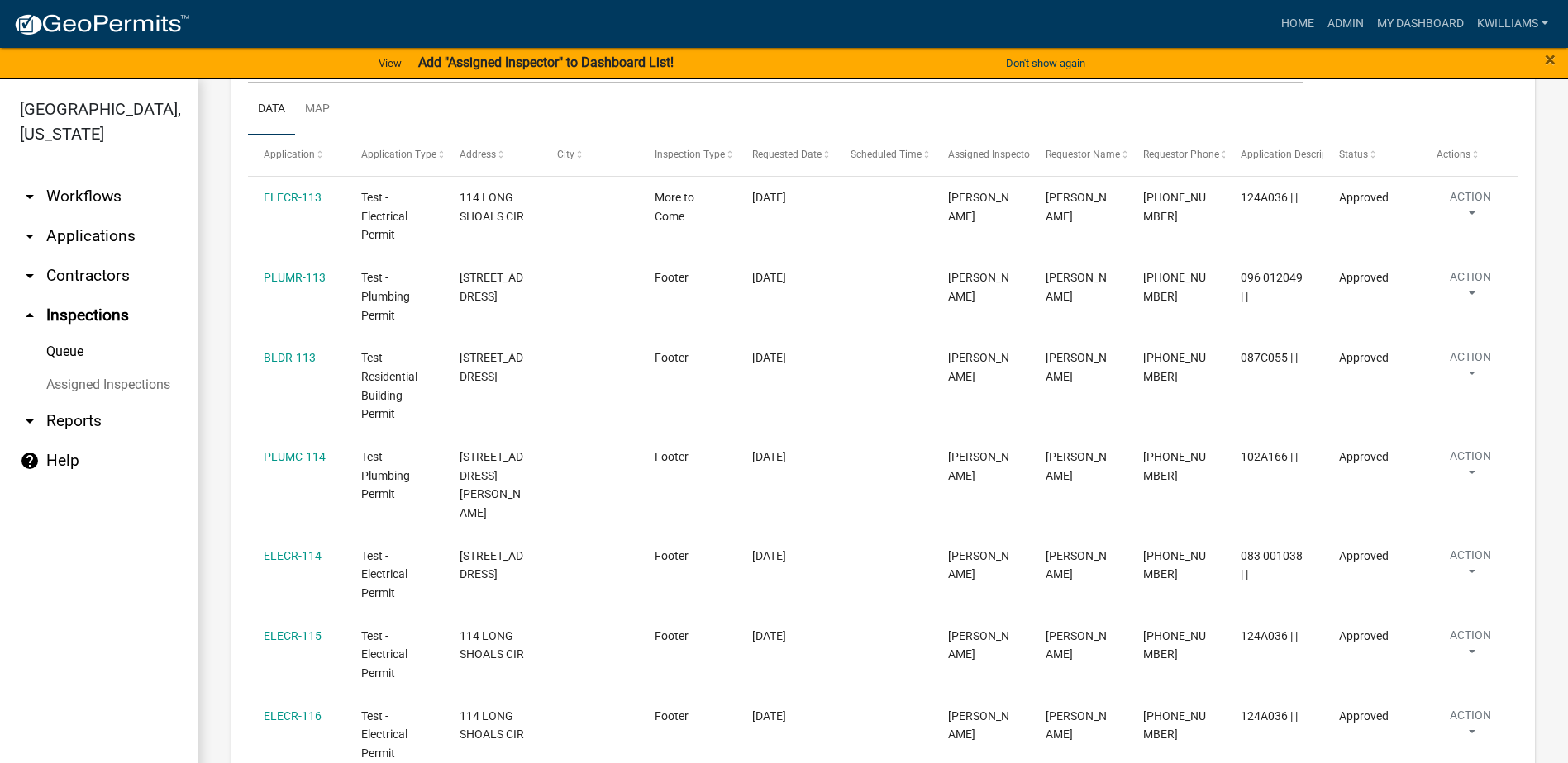
click at [84, 238] on link "arrow_drop_down Applications" at bounding box center [99, 236] width 198 height 39
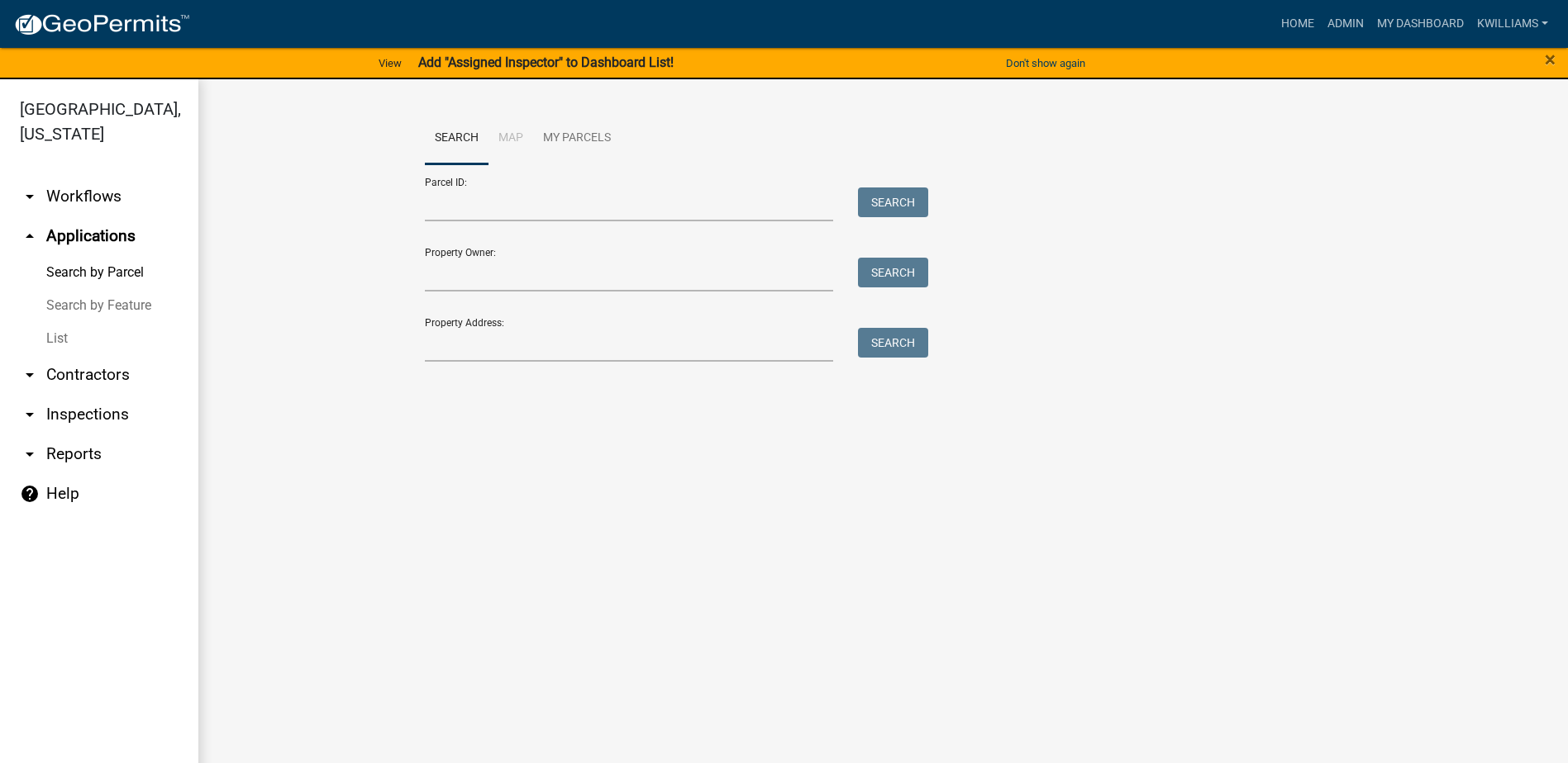
drag, startPoint x: 52, startPoint y: 332, endPoint x: 72, endPoint y: 321, distance: 22.8
click at [52, 330] on link "List" at bounding box center [99, 338] width 198 height 33
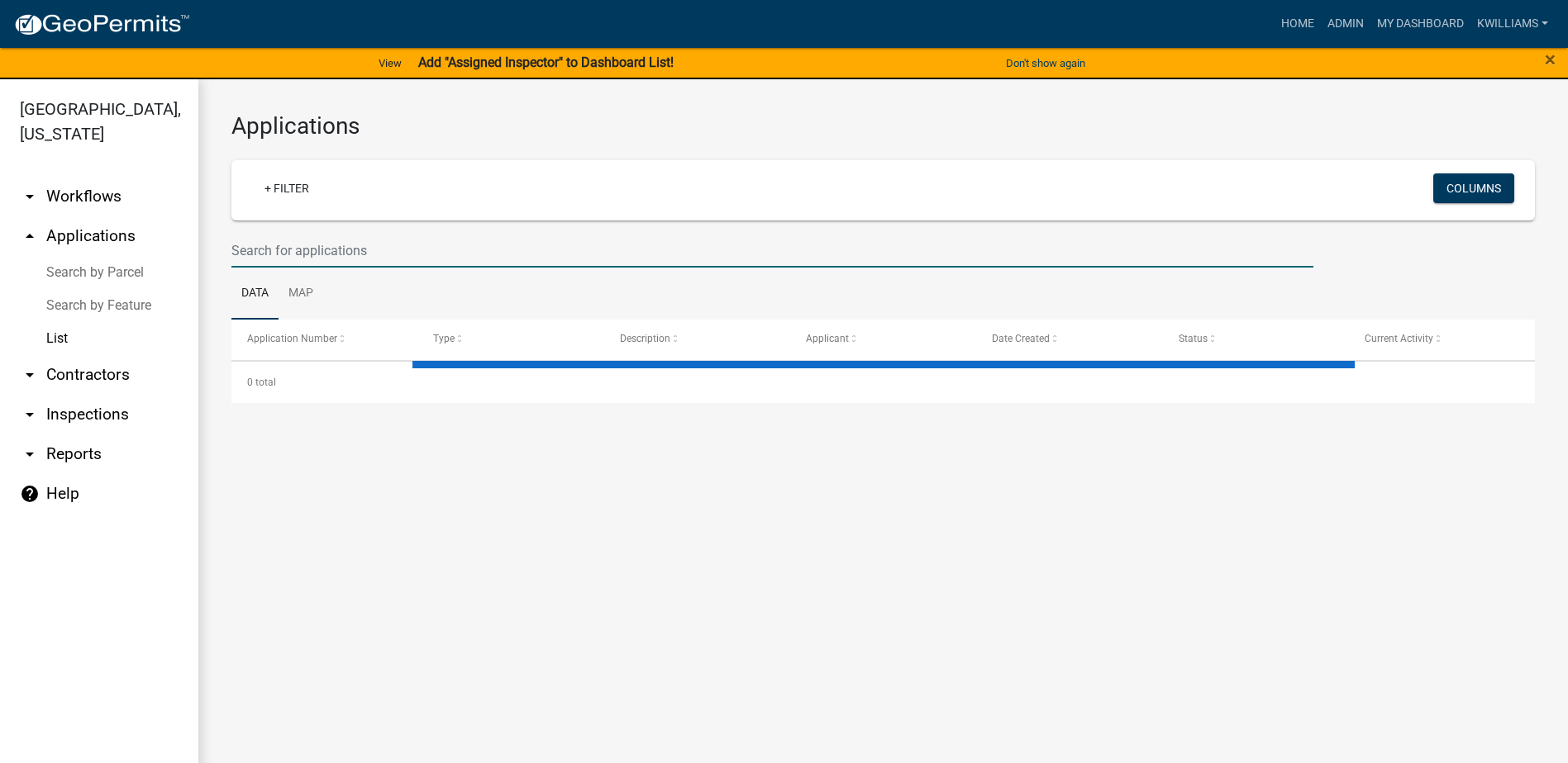
click at [358, 249] on input "text" at bounding box center [772, 250] width 1082 height 33
